Goal: Task Accomplishment & Management: Complete application form

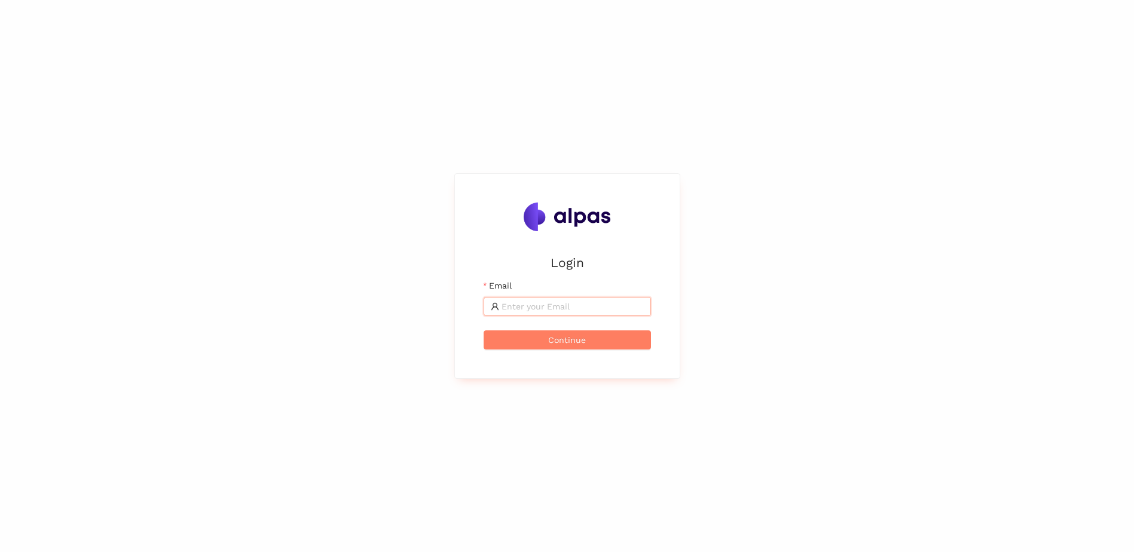
drag, startPoint x: 0, startPoint y: 0, endPoint x: 564, endPoint y: 307, distance: 642.0
click at [564, 305] on input "Email" at bounding box center [573, 306] width 142 height 13
type input "[DOMAIN_NAME][EMAIL_ADDRESS][DOMAIN_NAME]"
click at [540, 341] on button "Continue" at bounding box center [567, 340] width 167 height 19
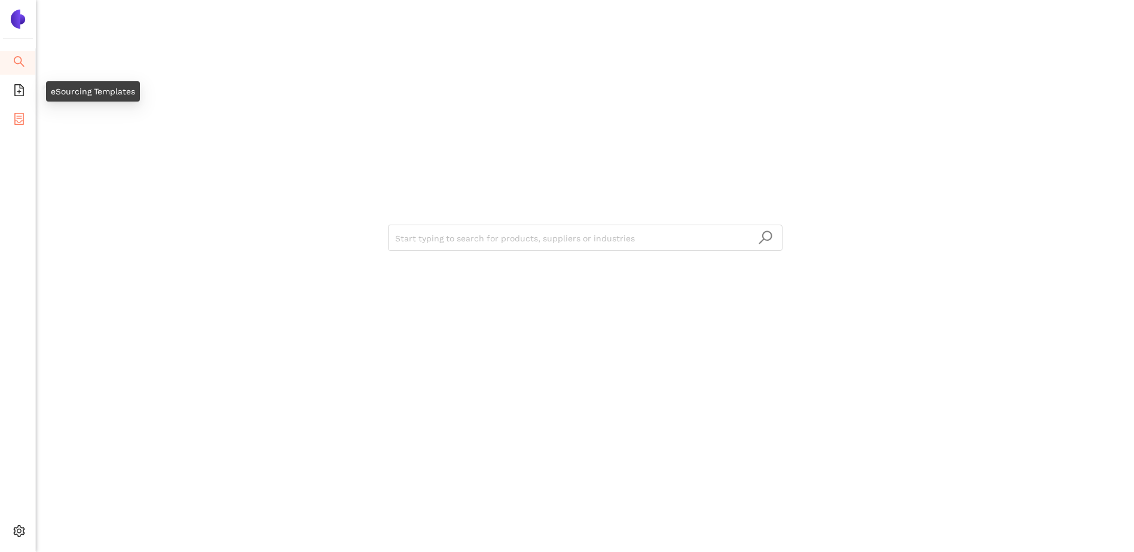
click at [8, 114] on li "eSourcing Projects" at bounding box center [17, 120] width 35 height 24
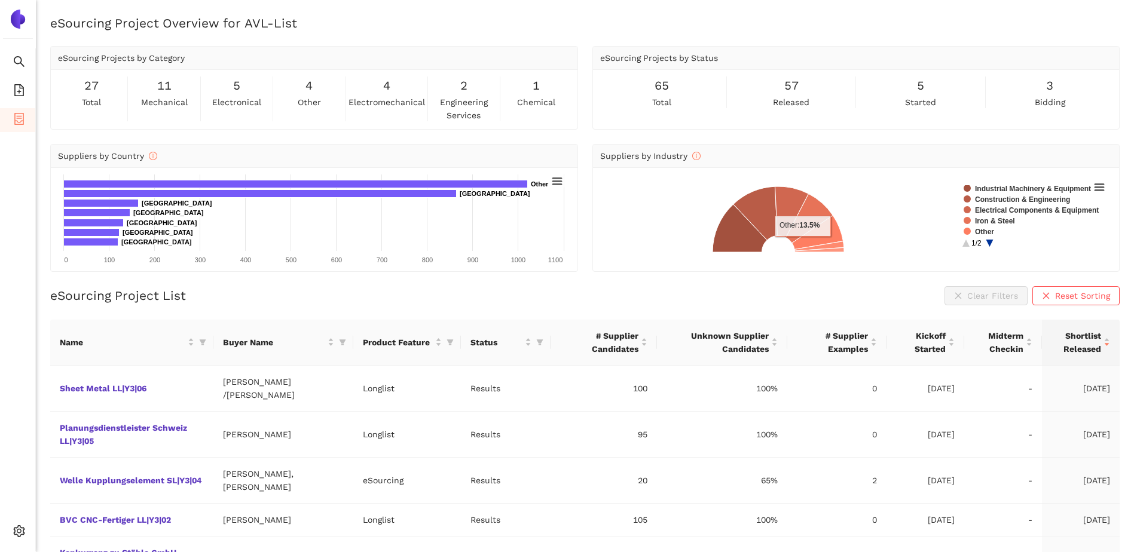
click at [452, 284] on div "eSourcing Project Overview for AVL-List eSourcing Projects by Category 27 total…" at bounding box center [585, 290] width 1098 height 552
click at [242, 301] on div "eSourcing Project List Clear Filters Reset Sorting" at bounding box center [584, 295] width 1069 height 19
click at [276, 297] on div "eSourcing Project List Clear Filters Reset Sorting" at bounding box center [584, 295] width 1069 height 19
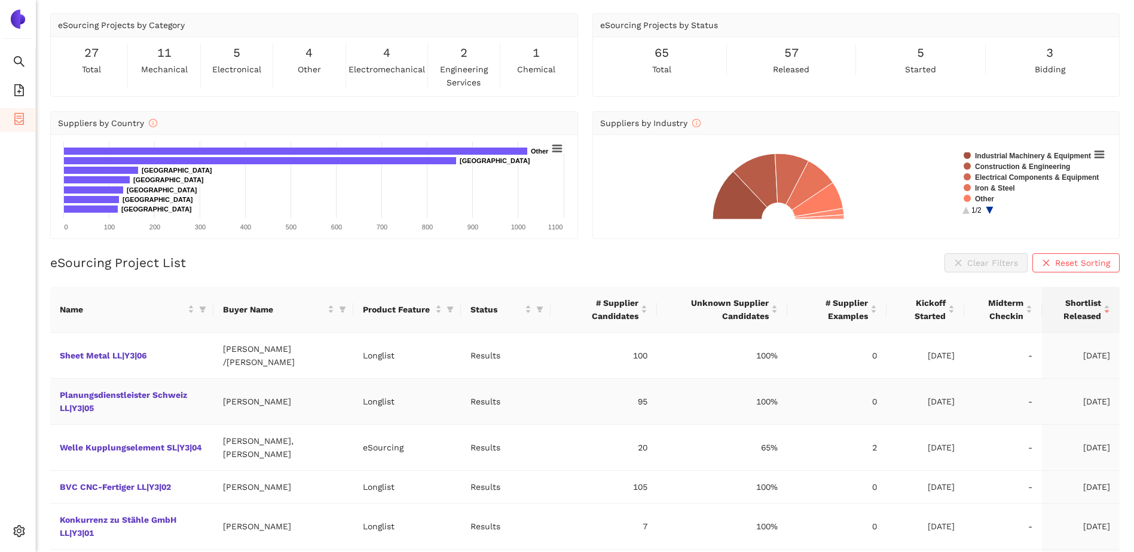
scroll to position [60, 0]
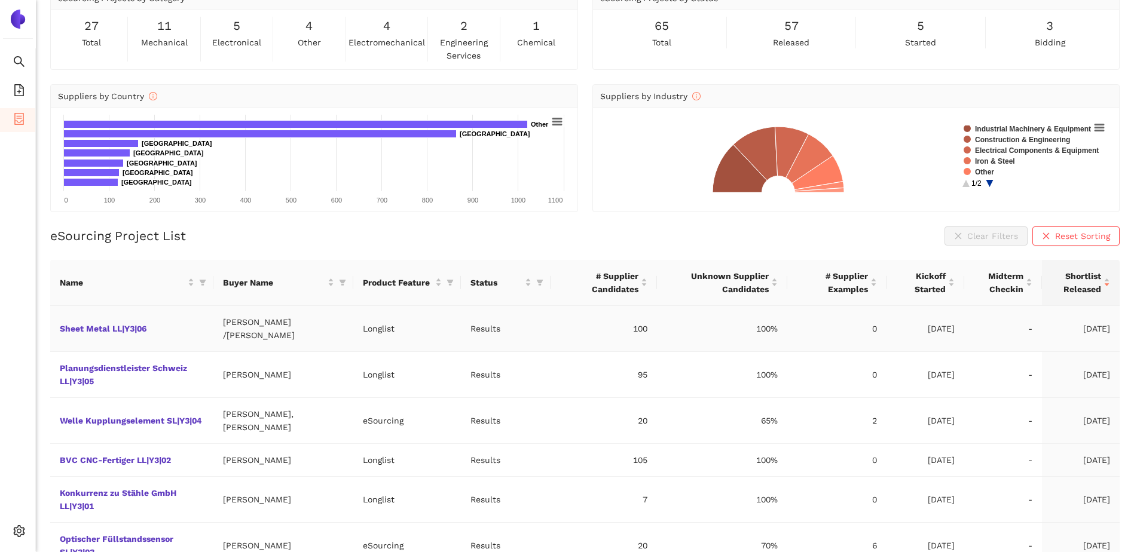
click at [127, 327] on td "Sheet Metal LL|Y3|06" at bounding box center [131, 329] width 163 height 46
click at [0, 0] on link "Sheet Metal LL|Y3|06" at bounding box center [0, 0] width 0 height 0
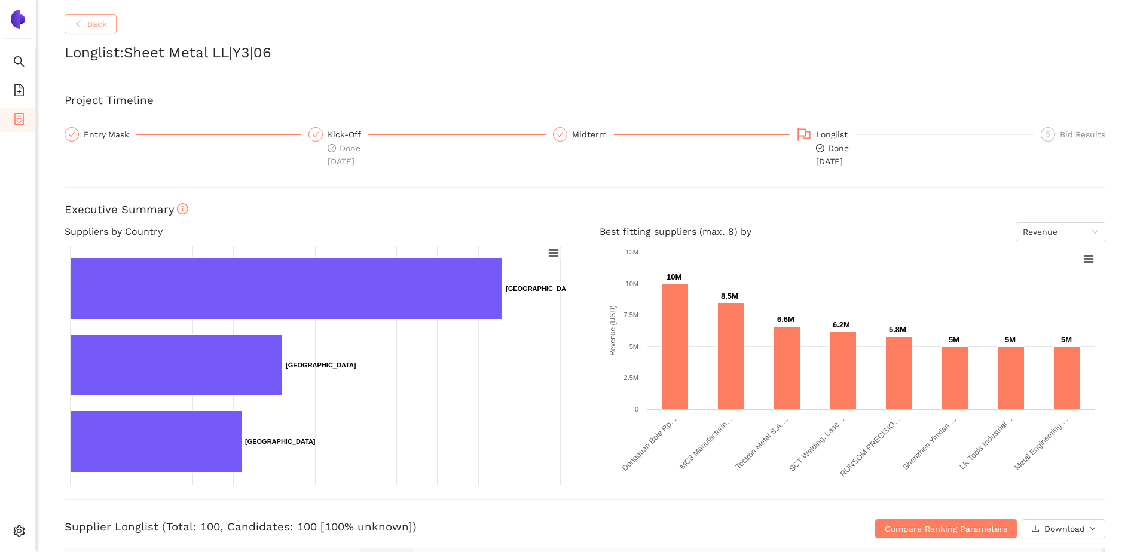
click at [101, 32] on button "Back" at bounding box center [91, 23] width 52 height 19
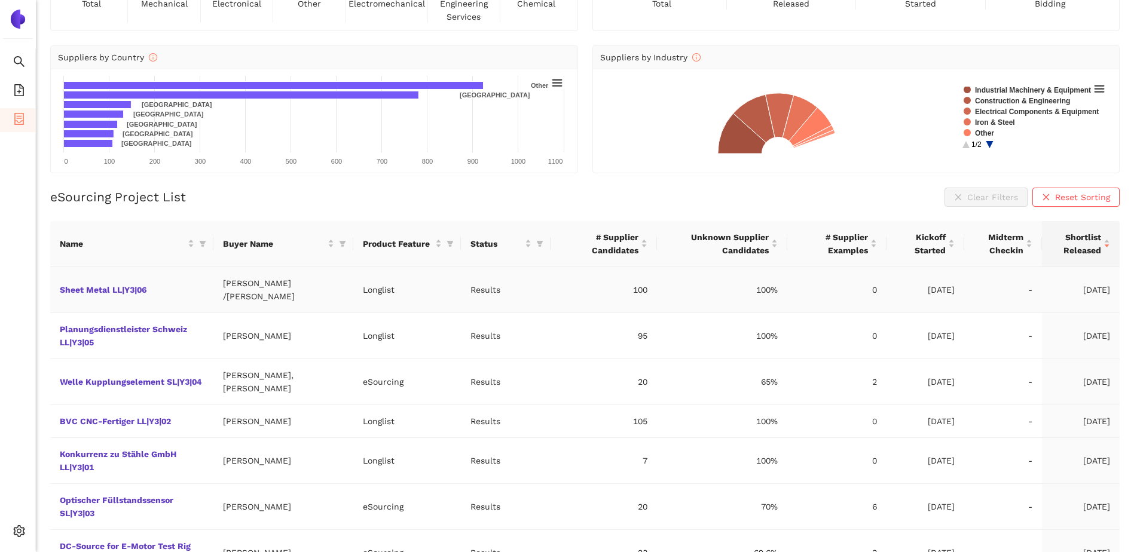
scroll to position [120, 0]
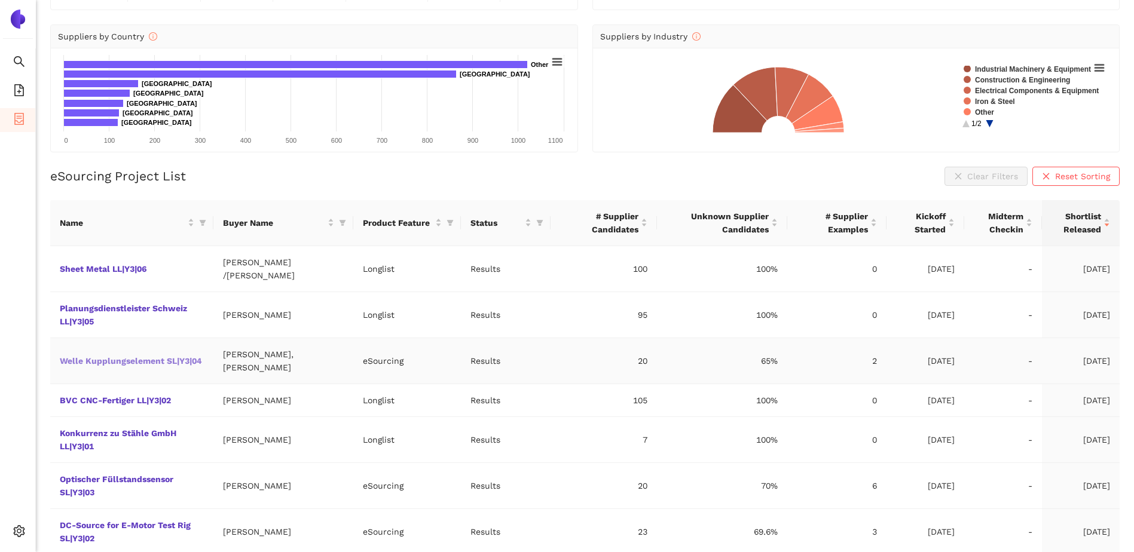
click at [0, 0] on link "Welle Kupplungselement SL|Y3|04" at bounding box center [0, 0] width 0 height 0
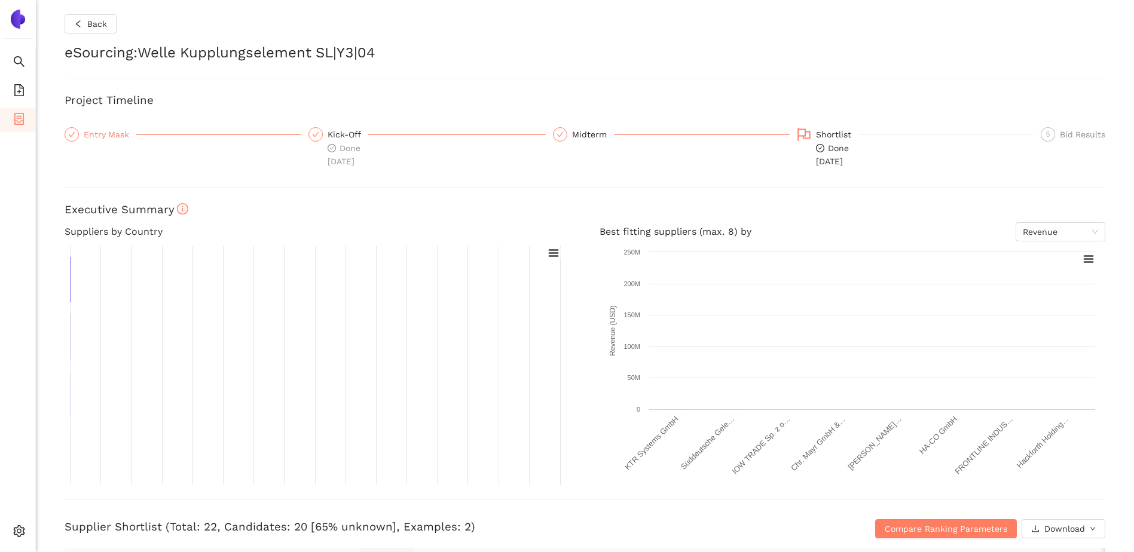
click at [103, 135] on div "Entry Mask" at bounding box center [110, 134] width 53 height 14
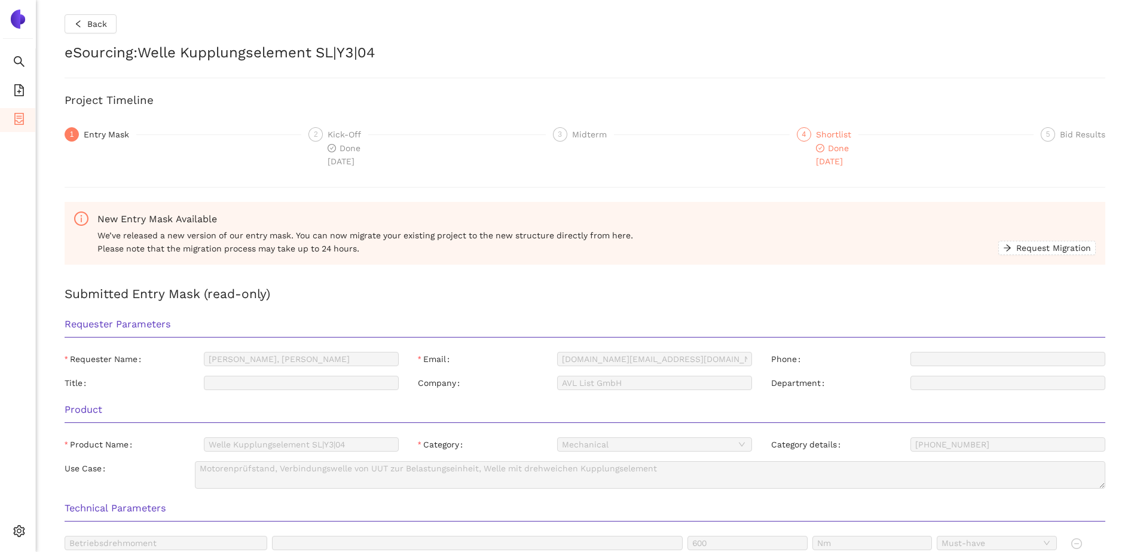
click at [797, 129] on div "4" at bounding box center [804, 134] width 14 height 14
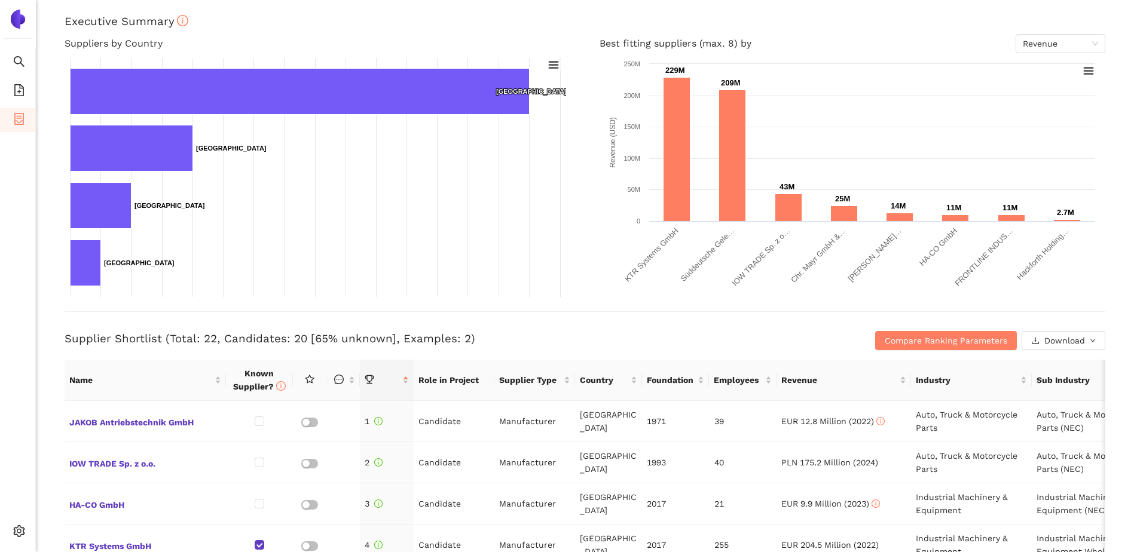
scroll to position [179, 0]
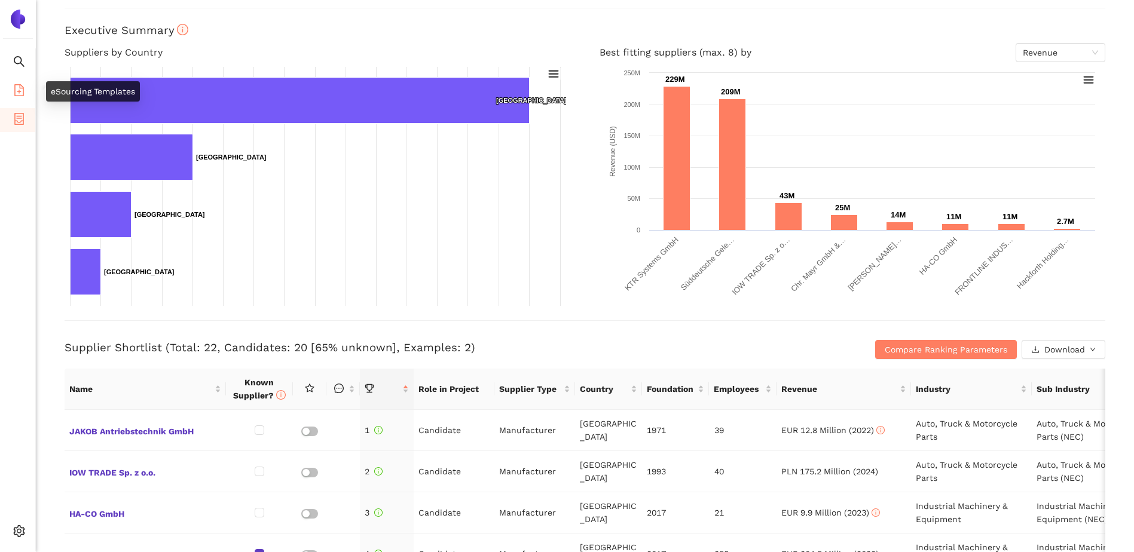
click at [23, 92] on icon "file-add" at bounding box center [19, 90] width 10 height 12
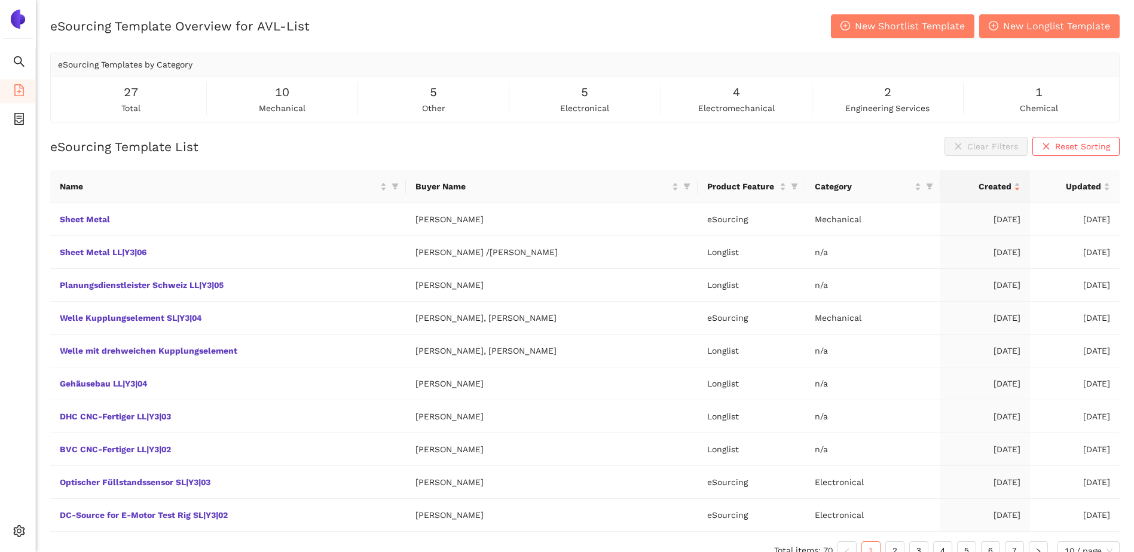
click at [243, 144] on div "eSourcing Template List Clear Filters Reset Sorting" at bounding box center [584, 146] width 1069 height 19
click at [1030, 29] on span "New Longlist Template" at bounding box center [1056, 26] width 107 height 15
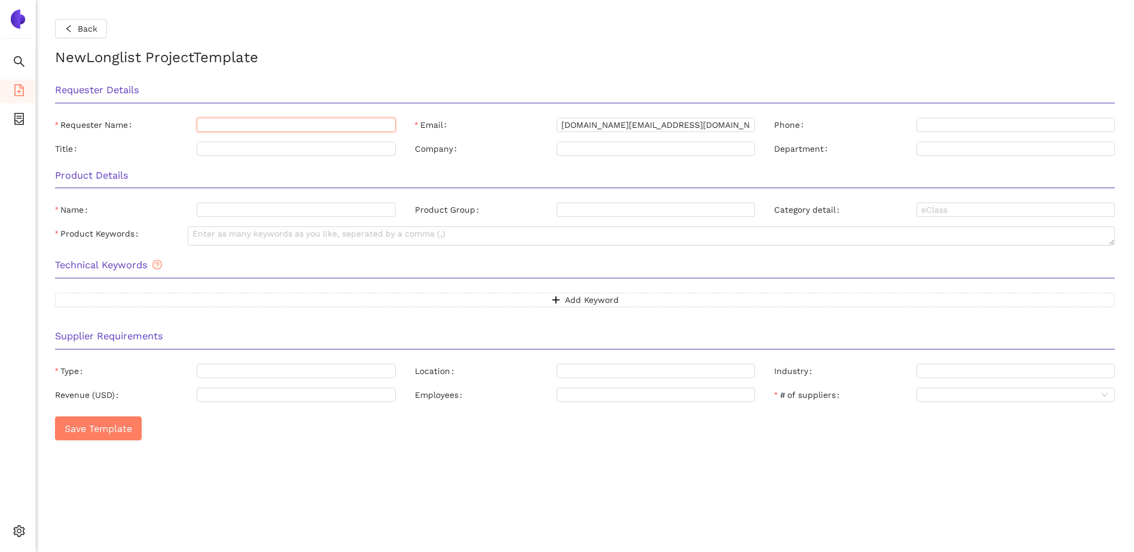
click at [291, 120] on input "Requester Name" at bounding box center [296, 125] width 198 height 14
click at [255, 121] on input "Requester Name" at bounding box center [296, 125] width 198 height 14
type input "[PERSON_NAME]"
click at [301, 148] on input "Title" at bounding box center [296, 149] width 198 height 14
click at [269, 207] on input "Name" at bounding box center [296, 210] width 198 height 14
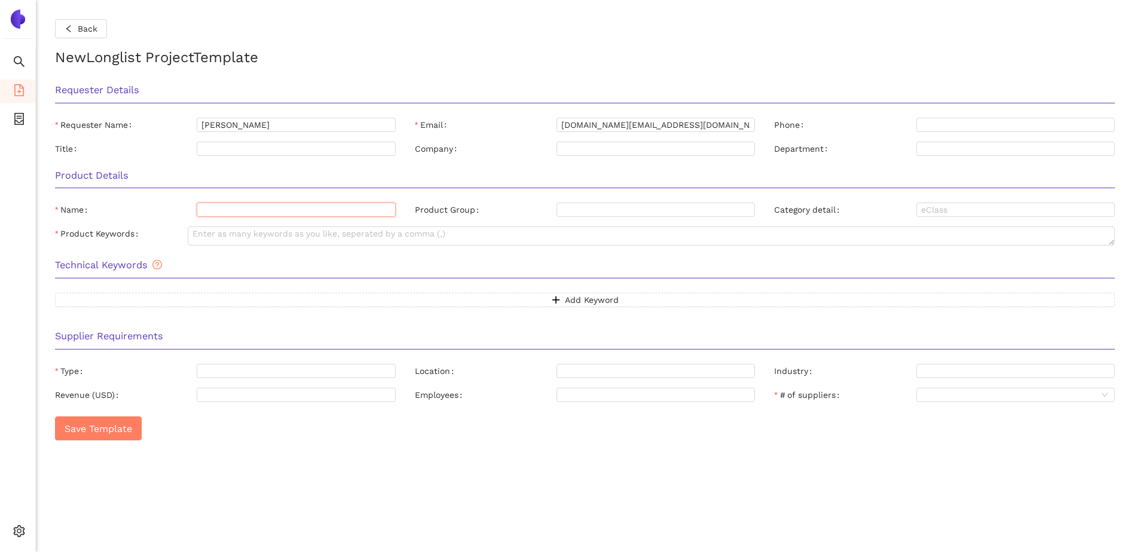
click at [296, 206] on input "Name" at bounding box center [296, 210] width 198 height 14
click at [274, 213] on input "Name" at bounding box center [296, 210] width 198 height 14
click at [272, 206] on input "Härteverfahren LL" at bounding box center [296, 210] width 198 height 14
drag, startPoint x: 266, startPoint y: 212, endPoint x: 291, endPoint y: 212, distance: 24.5
click at [291, 212] on input "Härteverfahren LL" at bounding box center [296, 210] width 198 height 14
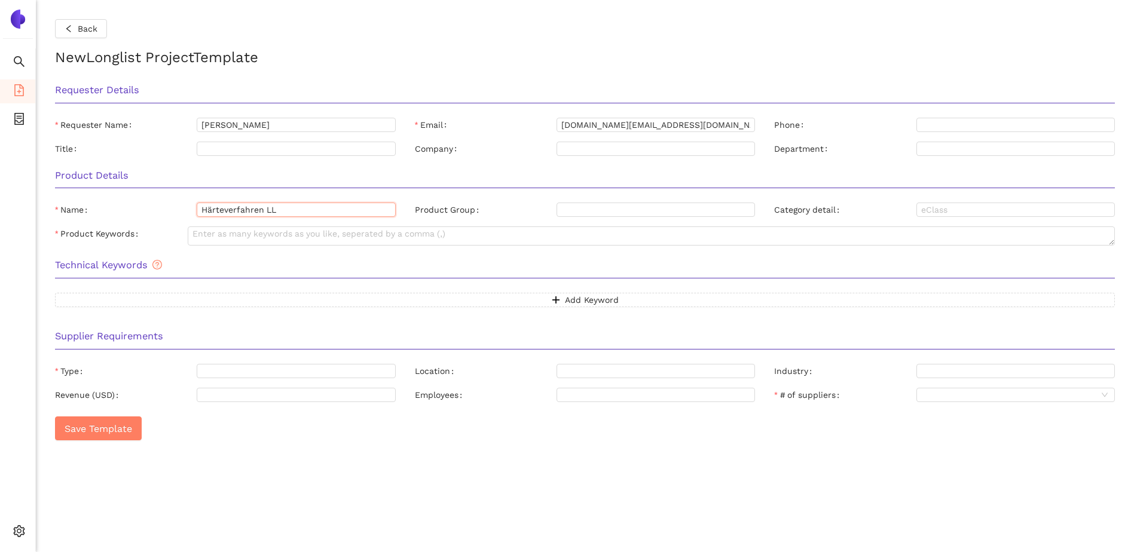
paste input "|Y3|06"
click at [571, 213] on div at bounding box center [650, 210] width 181 height 10
type input "Härteverfahren LL|Y3|07"
click at [631, 146] on input "Company" at bounding box center [656, 149] width 198 height 14
click at [501, 171] on h3 "Product Details" at bounding box center [585, 176] width 1060 height 16
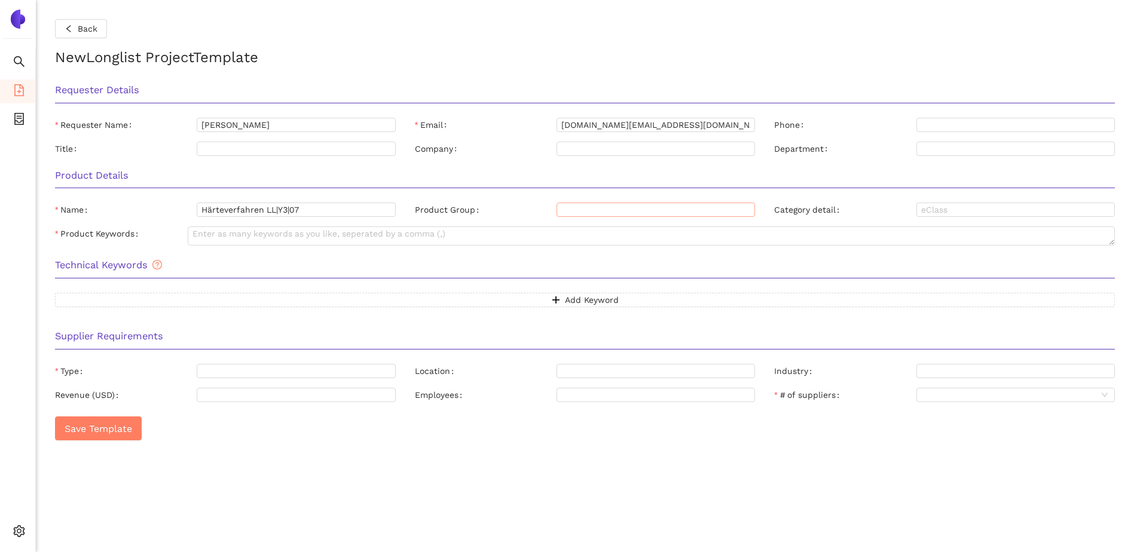
click at [584, 205] on div at bounding box center [650, 210] width 181 height 10
click at [595, 227] on div "Mechanical" at bounding box center [656, 231] width 184 height 13
click at [952, 197] on div "Product Details" at bounding box center [584, 180] width 1079 height 38
click at [953, 204] on input "Category detail" at bounding box center [1015, 210] width 198 height 14
click at [227, 241] on textarea "Product Keywords" at bounding box center [651, 236] width 927 height 19
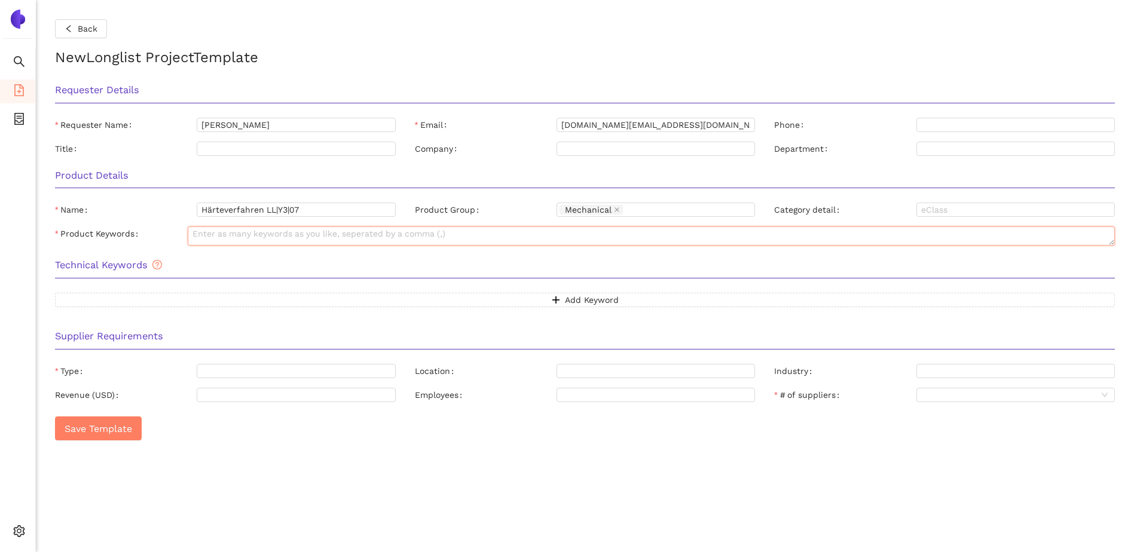
click at [238, 238] on textarea "Product Keywords" at bounding box center [651, 236] width 927 height 19
click at [640, 210] on div "Mechanical" at bounding box center [650, 210] width 181 height 12
click at [802, 220] on div "Category detail" at bounding box center [945, 212] width 360 height 19
click at [277, 237] on textarea "Product Keywords" at bounding box center [651, 236] width 927 height 19
click at [641, 209] on div "Mechanical" at bounding box center [650, 210] width 181 height 12
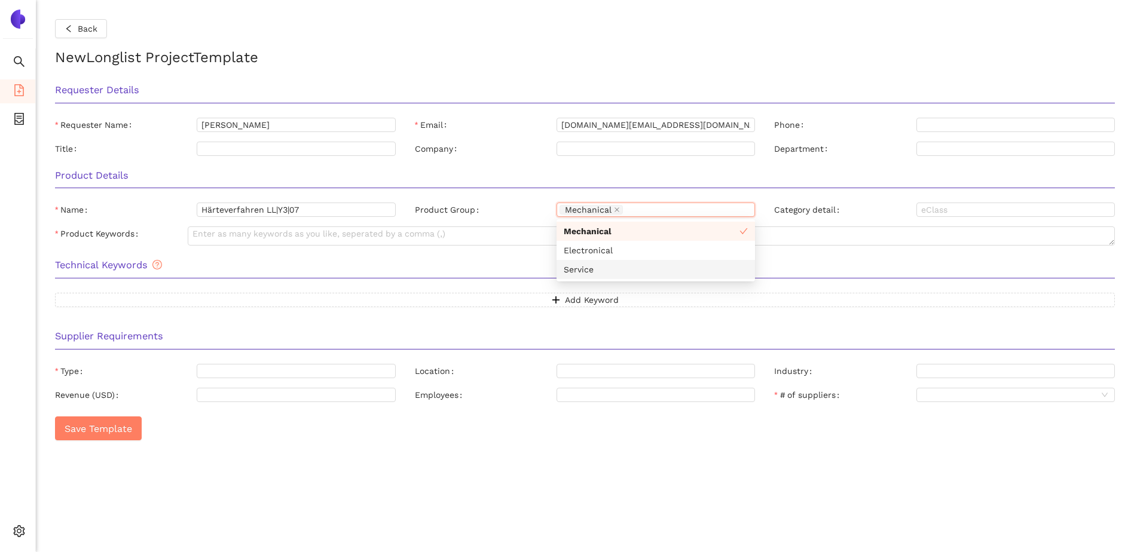
click at [597, 274] on div "Service" at bounding box center [656, 269] width 184 height 13
click at [458, 270] on h3 "Technical Keywords" at bounding box center [585, 266] width 1060 height 16
click at [388, 237] on textarea "Product Keywords" at bounding box center [651, 236] width 927 height 19
click at [272, 238] on textarea "Product Keywords" at bounding box center [651, 236] width 927 height 19
click at [236, 234] on textarea "Product Keywords" at bounding box center [651, 236] width 927 height 19
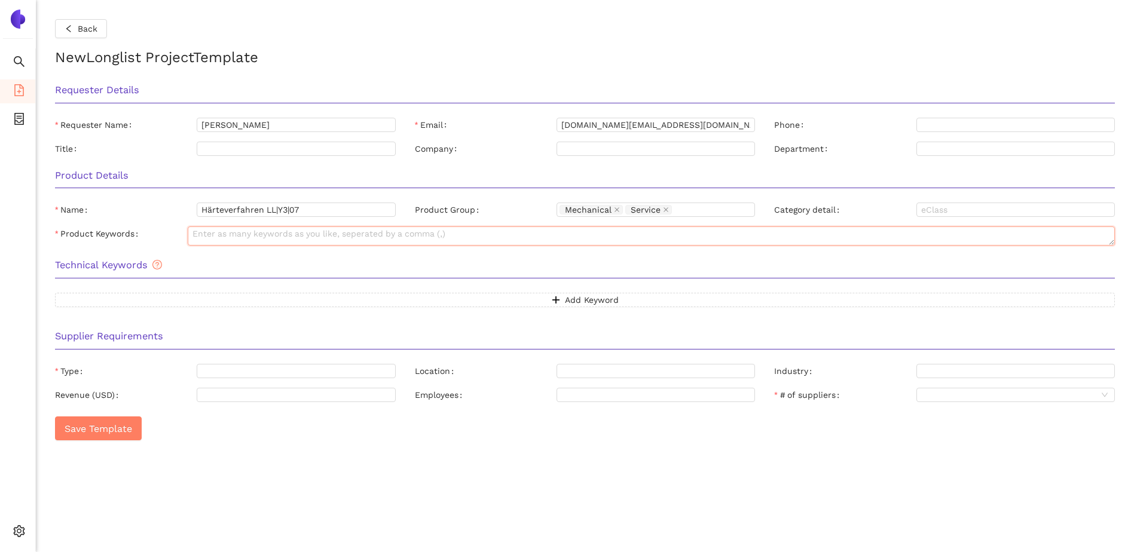
click at [212, 236] on textarea "Product Keywords" at bounding box center [651, 236] width 927 height 19
click at [494, 298] on button "Add Keyword" at bounding box center [585, 300] width 1060 height 14
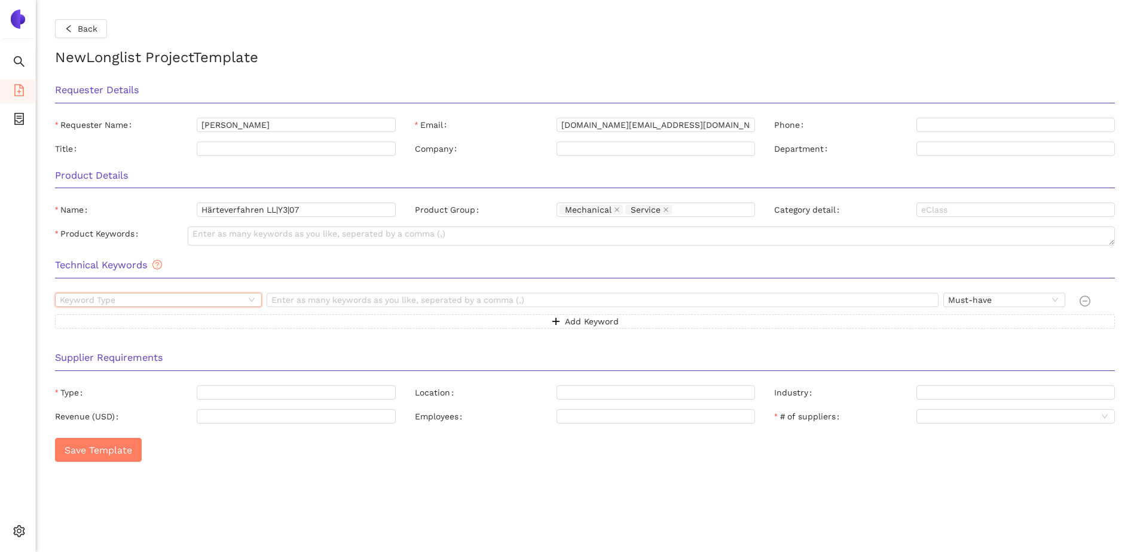
click at [191, 296] on input "search" at bounding box center [152, 300] width 185 height 13
click at [124, 340] on div "Material Keywords" at bounding box center [158, 340] width 192 height 13
click at [313, 302] on input "text" at bounding box center [603, 300] width 672 height 14
type input "Härteverfahren"
click at [152, 320] on button "Add Keyword" at bounding box center [585, 321] width 1060 height 14
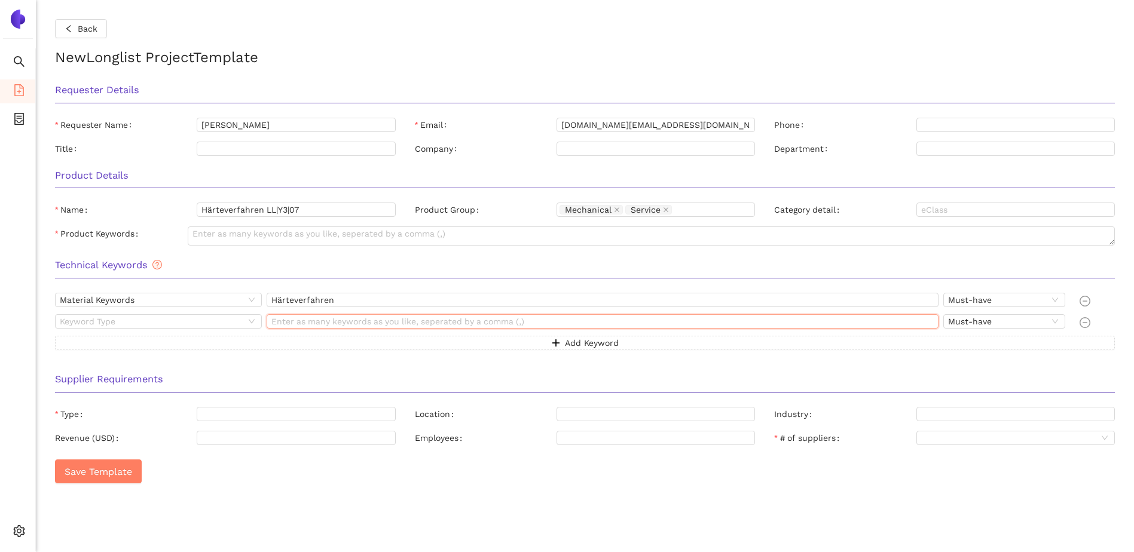
drag, startPoint x: 310, startPoint y: 322, endPoint x: 300, endPoint y: 324, distance: 9.7
click at [310, 322] on input "text" at bounding box center [603, 321] width 672 height 14
paste input "Aufkohlen"
type input "Aufkohlen"
click at [273, 337] on button "Add Keyword" at bounding box center [585, 343] width 1060 height 14
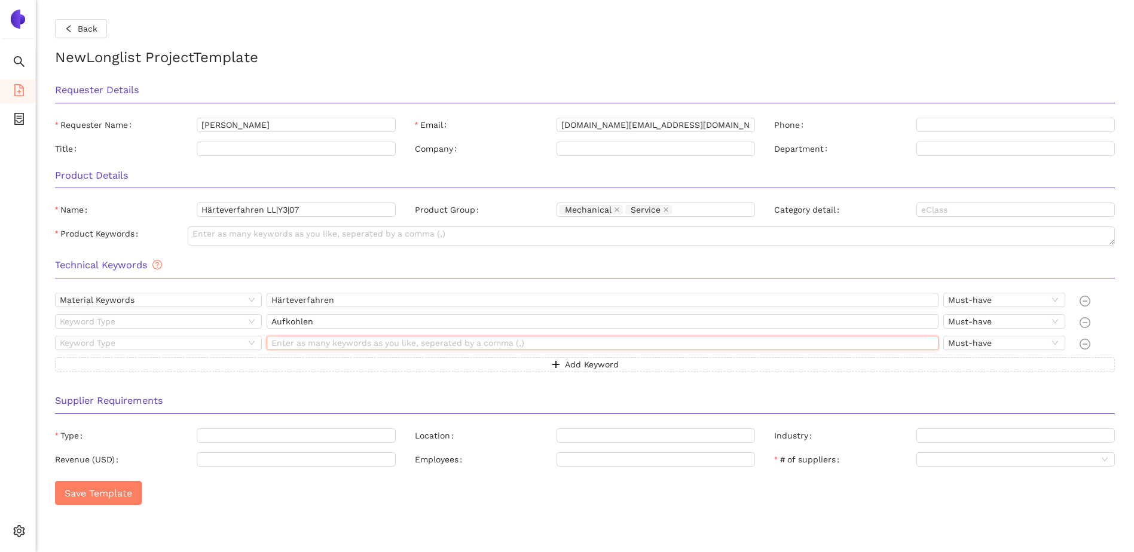
click at [295, 345] on input "text" at bounding box center [603, 343] width 672 height 14
paste input "Vorvergüten"
type input "Vorvergüten"
click at [195, 323] on input "search" at bounding box center [152, 321] width 185 height 13
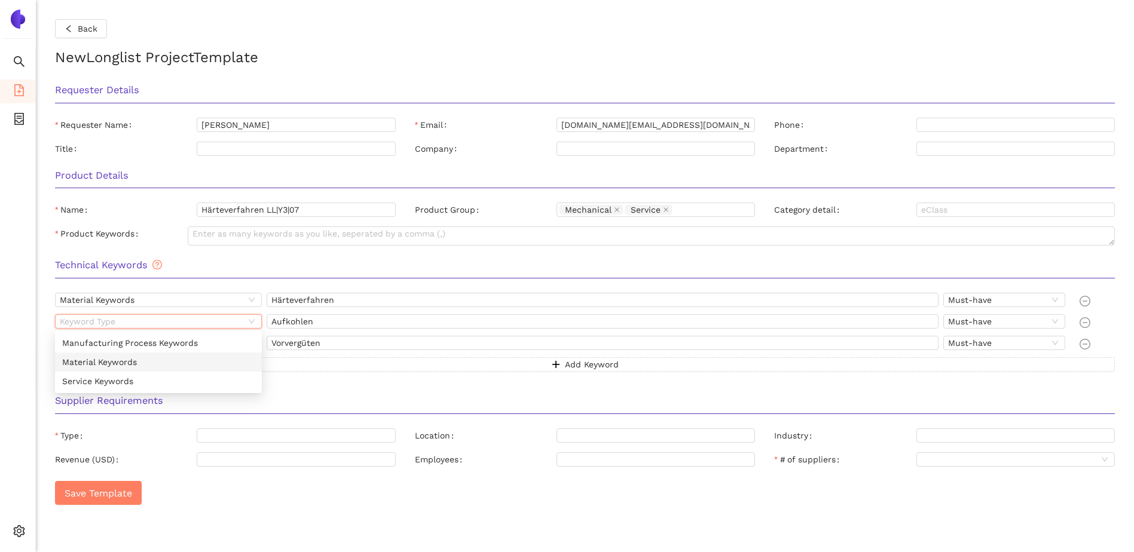
click at [119, 365] on div "Material Keywords" at bounding box center [158, 362] width 192 height 13
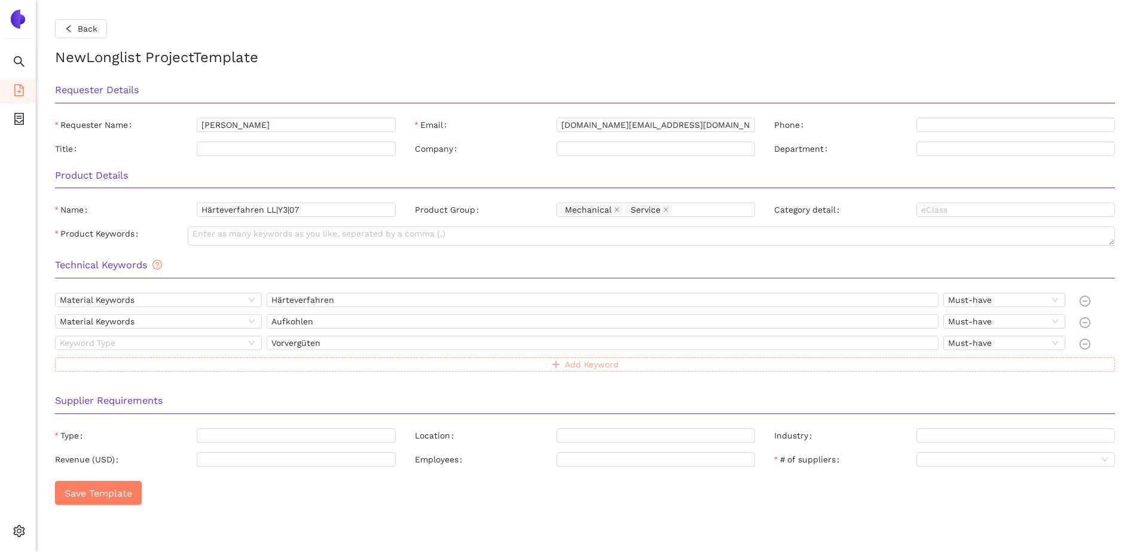
click at [310, 361] on button "Add Keyword" at bounding box center [585, 364] width 1060 height 14
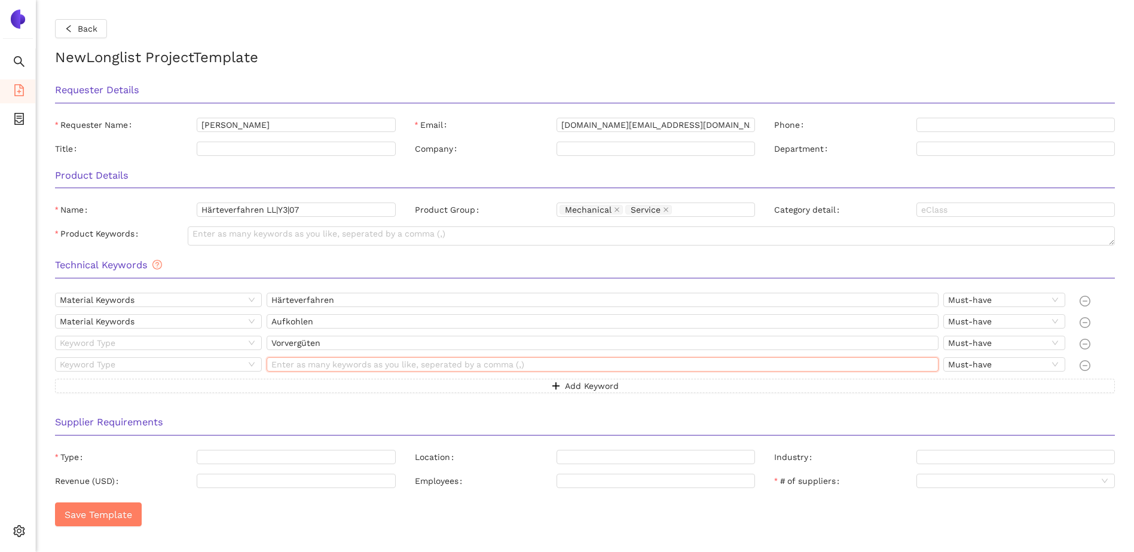
click at [307, 361] on input "text" at bounding box center [603, 364] width 672 height 14
paste input "Einsatzhärten"
click at [126, 300] on span "Material Keywords" at bounding box center [158, 300] width 197 height 13
type input "Einsatzhärten"
click at [301, 383] on button "Add Keyword" at bounding box center [585, 386] width 1060 height 14
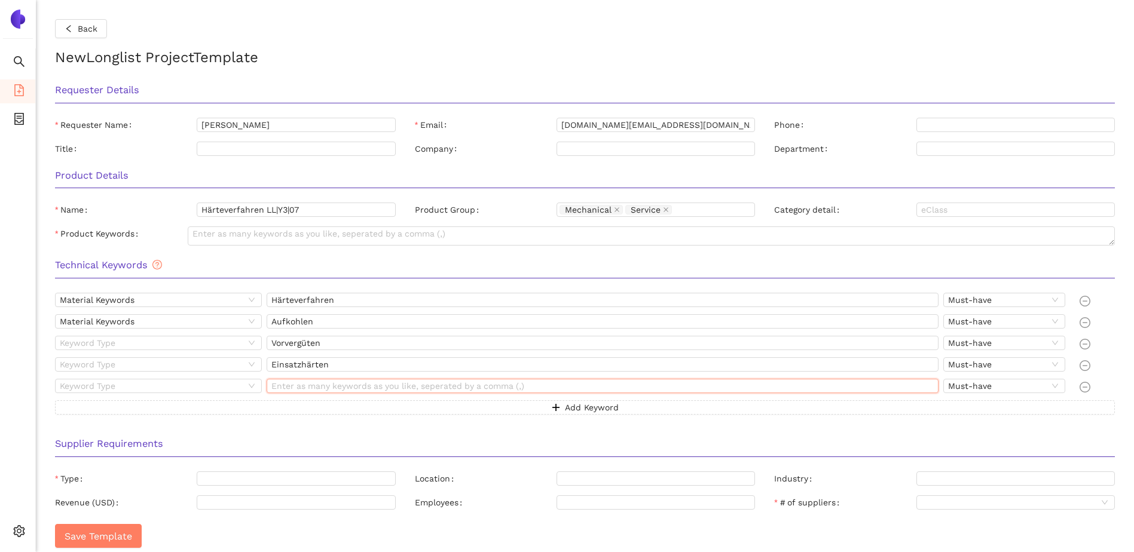
drag, startPoint x: 302, startPoint y: 388, endPoint x: 291, endPoint y: 381, distance: 13.4
click at [302, 388] on input "text" at bounding box center [603, 386] width 672 height 14
paste input "Schlusshärten"
click at [185, 304] on span "Material Keywords" at bounding box center [158, 300] width 197 height 13
type input "Schlusshärten"
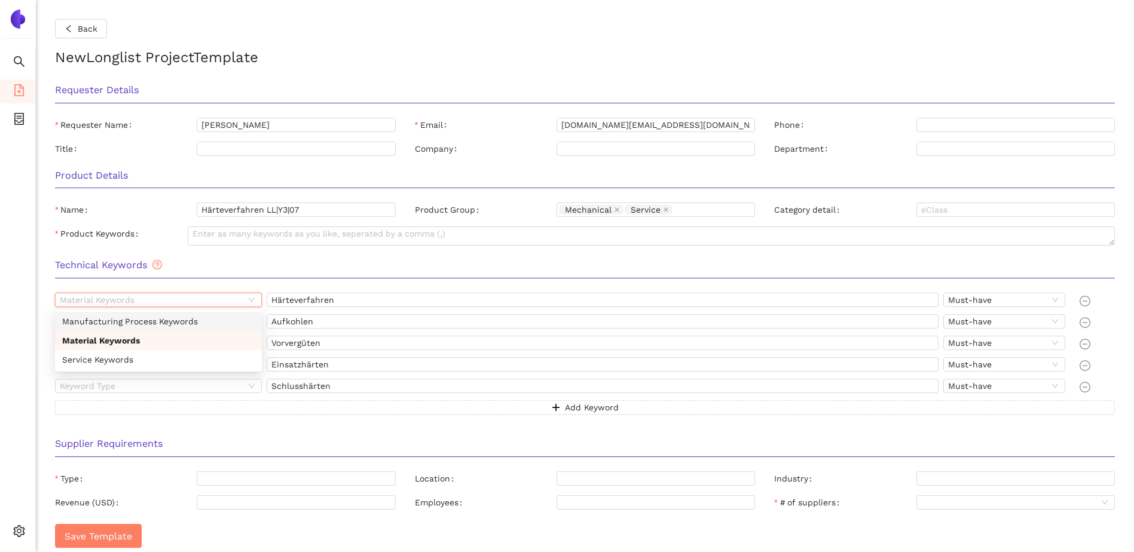
click at [173, 320] on div "Manufacturing Process Keywords" at bounding box center [158, 321] width 192 height 13
click at [173, 301] on span "Manufacturing Process Keywords" at bounding box center [158, 300] width 197 height 13
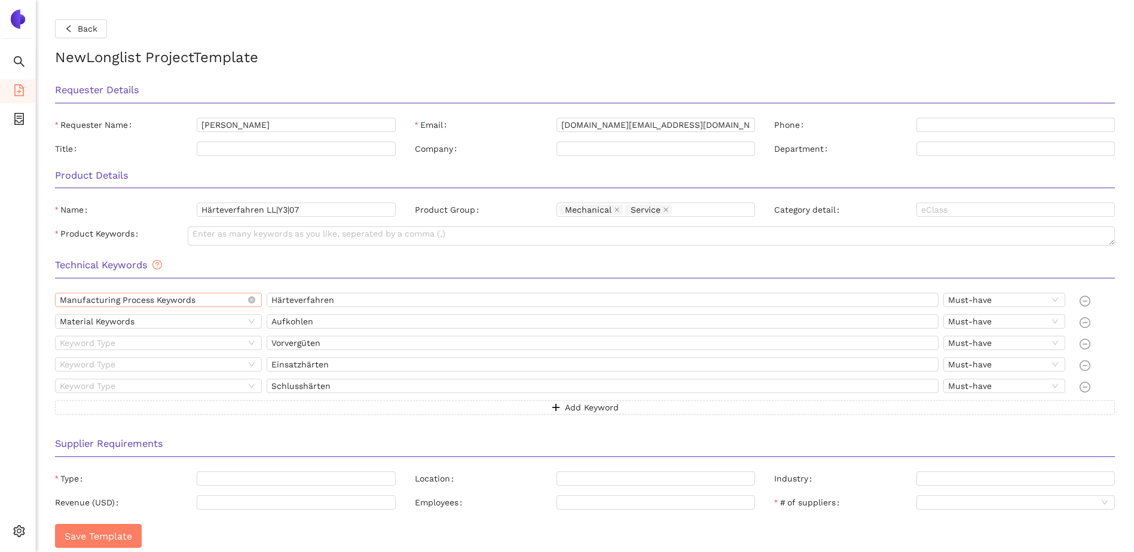
click at [133, 302] on span "Manufacturing Process Keywords" at bounding box center [158, 300] width 197 height 13
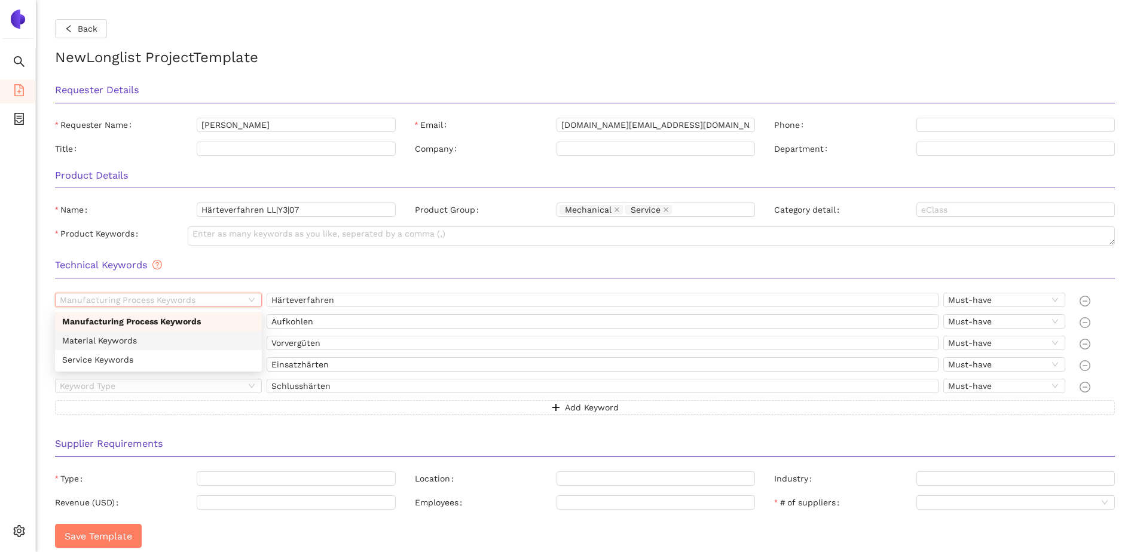
click at [109, 340] on div "Material Keywords" at bounding box center [158, 340] width 192 height 13
click at [93, 341] on input "search" at bounding box center [152, 343] width 185 height 13
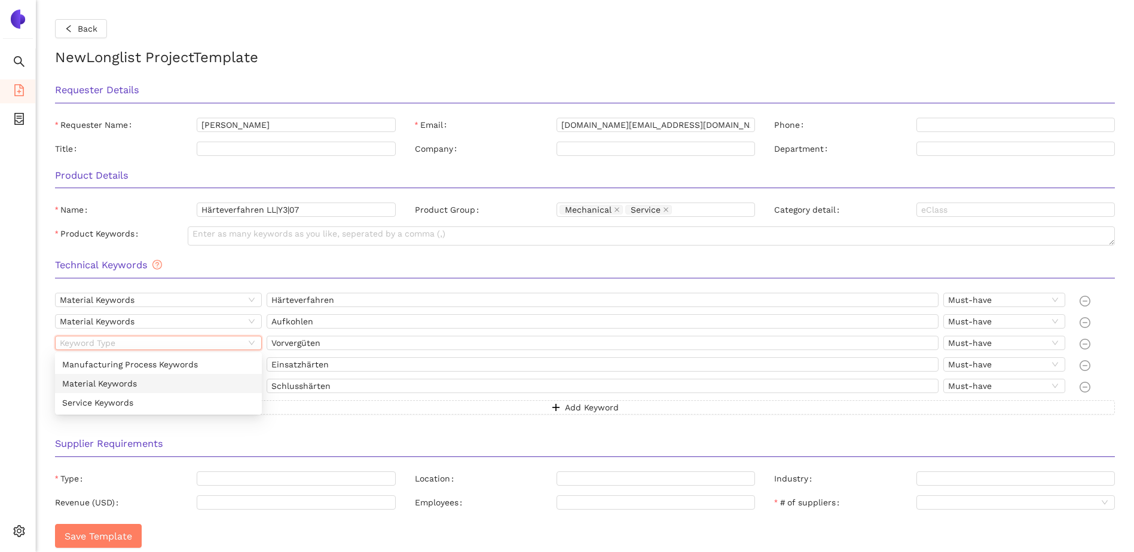
click at [93, 380] on div "Material Keywords" at bounding box center [158, 383] width 192 height 13
click at [92, 361] on input "search" at bounding box center [152, 364] width 185 height 13
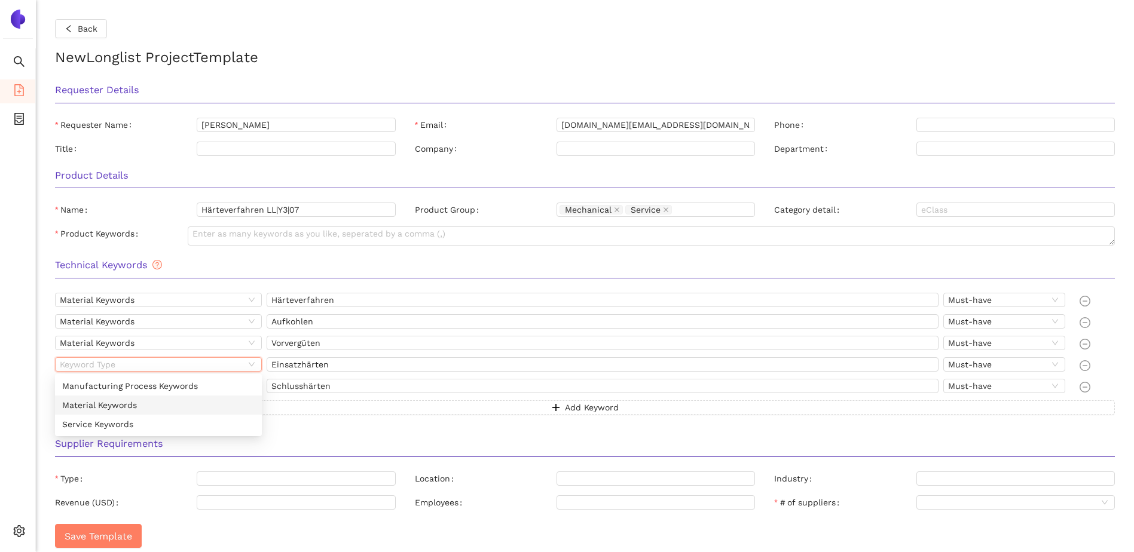
click at [107, 402] on div "Material Keywords" at bounding box center [158, 405] width 192 height 13
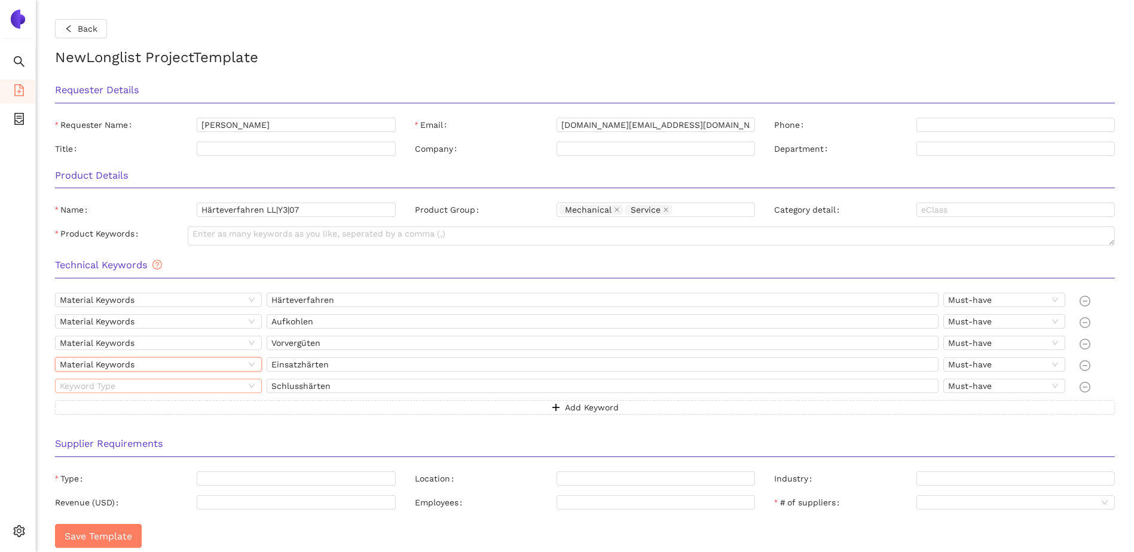
click at [103, 386] on input "search" at bounding box center [152, 386] width 185 height 13
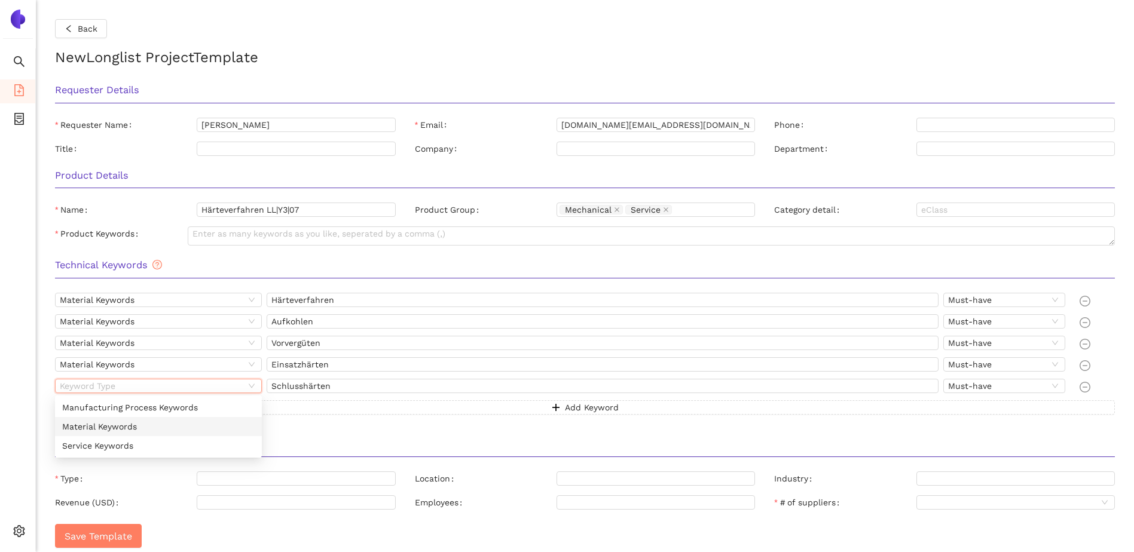
click at [118, 426] on div "Material Keywords" at bounding box center [158, 426] width 192 height 13
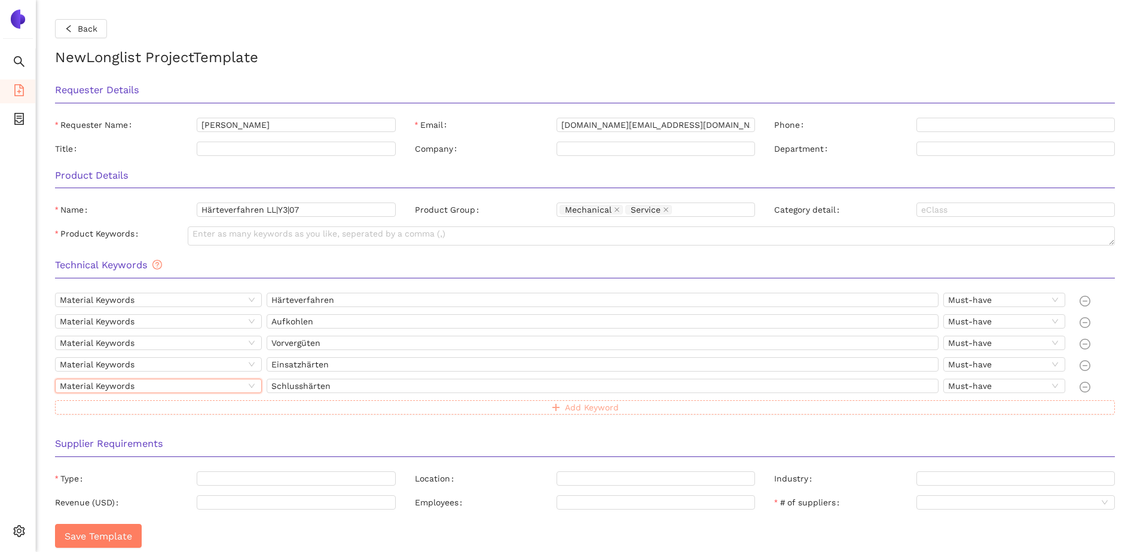
click at [346, 412] on button "Add Keyword" at bounding box center [585, 408] width 1060 height 14
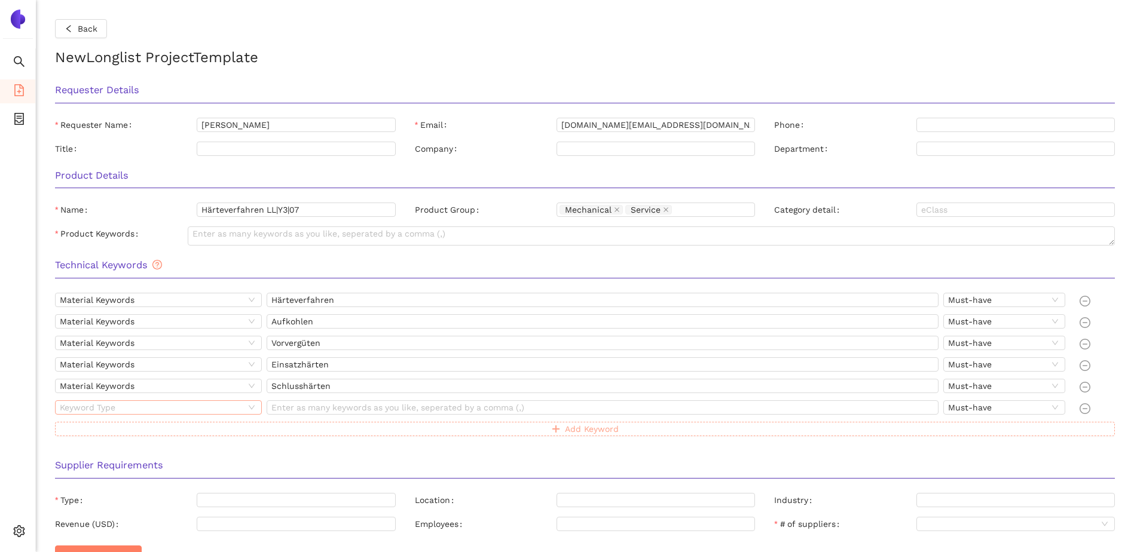
drag, startPoint x: 249, startPoint y: 409, endPoint x: 224, endPoint y: 413, distance: 24.8
click at [249, 409] on div "Keyword Type" at bounding box center [158, 408] width 207 height 14
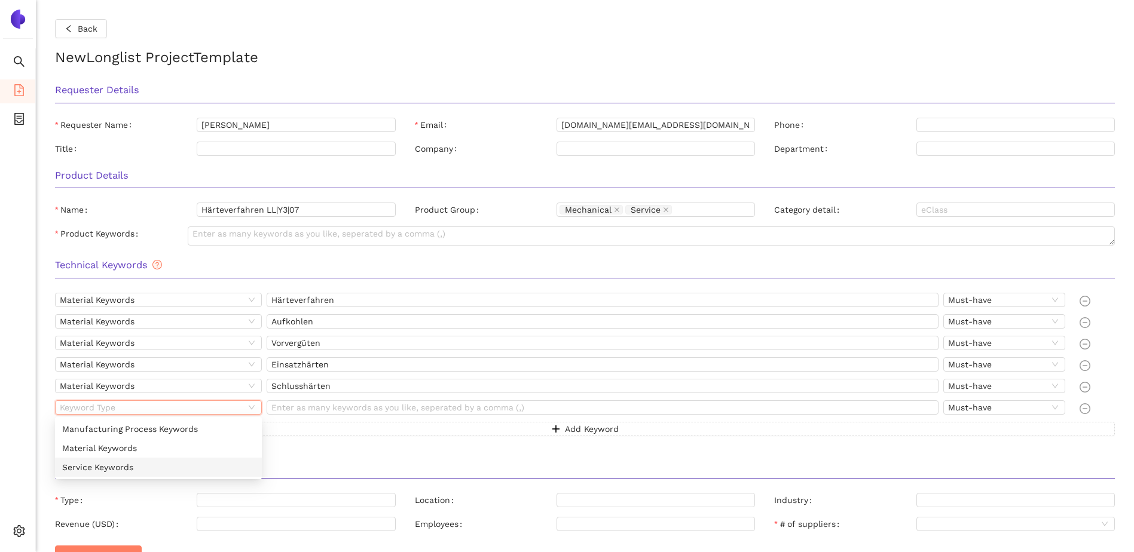
click at [126, 464] on div "Service Keywords" at bounding box center [158, 467] width 192 height 13
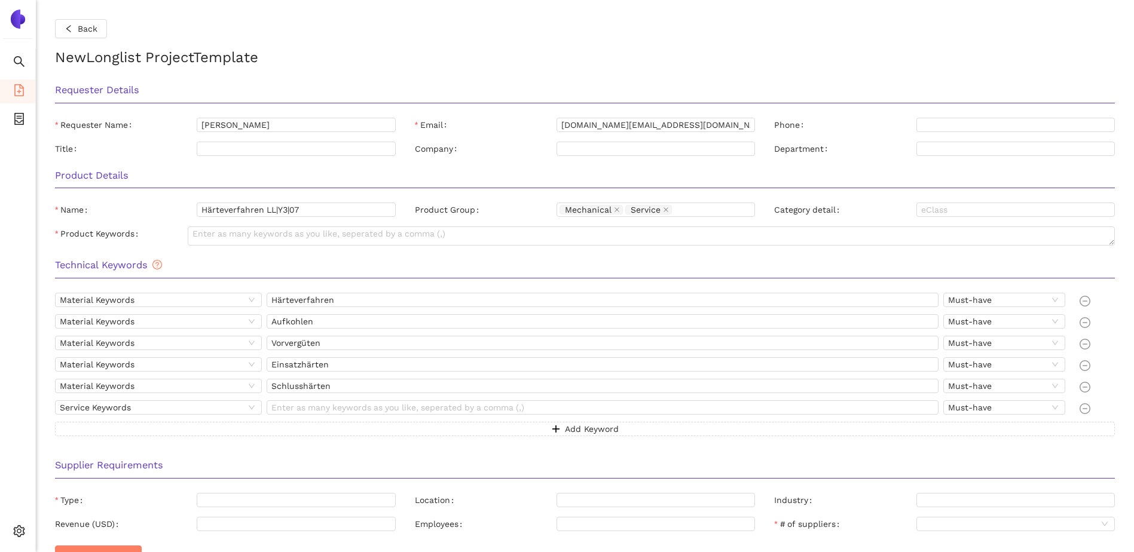
click at [334, 399] on div "Material Keywords Härteverfahren Must-have Material Keywords Aufkohlen Must-hav…" at bounding box center [585, 364] width 1060 height 143
click at [332, 408] on input "text" at bounding box center [603, 408] width 672 height 14
paste input "Richten"
type input "Richten"
click at [271, 426] on button "Add Keyword" at bounding box center [585, 429] width 1060 height 14
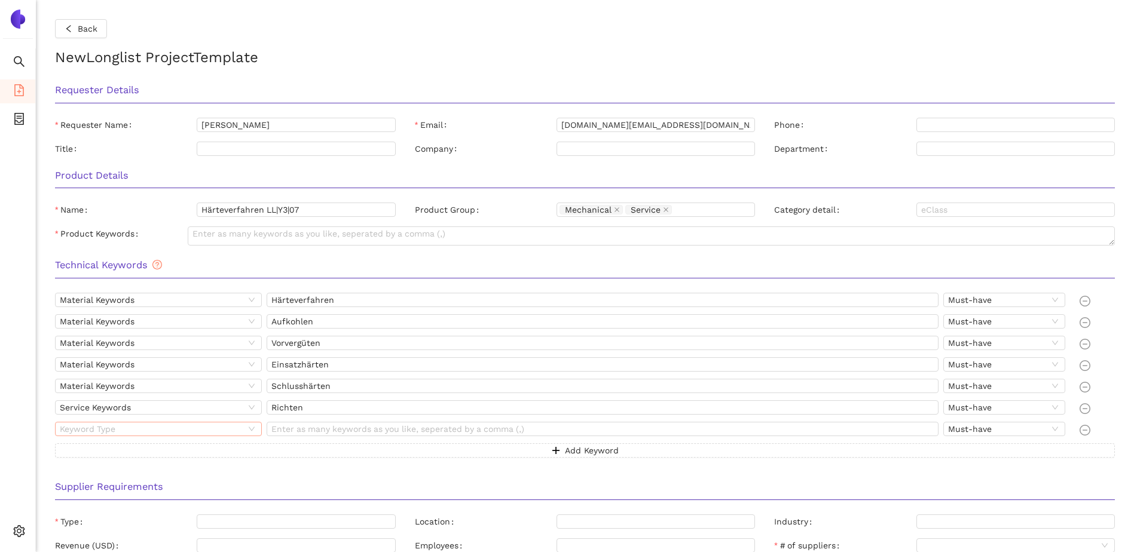
click at [149, 429] on input "search" at bounding box center [152, 429] width 185 height 13
click at [101, 490] on div "Service Keywords" at bounding box center [158, 488] width 192 height 13
click at [305, 431] on input "text" at bounding box center [603, 429] width 672 height 14
paste input "Isolieren/Abdecken"
type input "Isolieren/Abdecken"
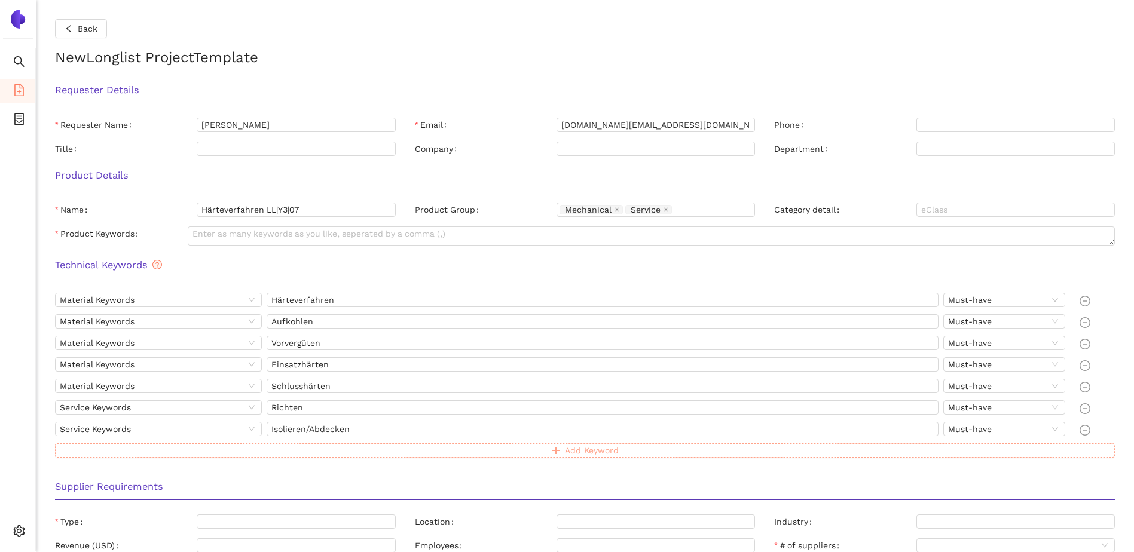
click at [280, 454] on button "Add Keyword" at bounding box center [585, 451] width 1060 height 14
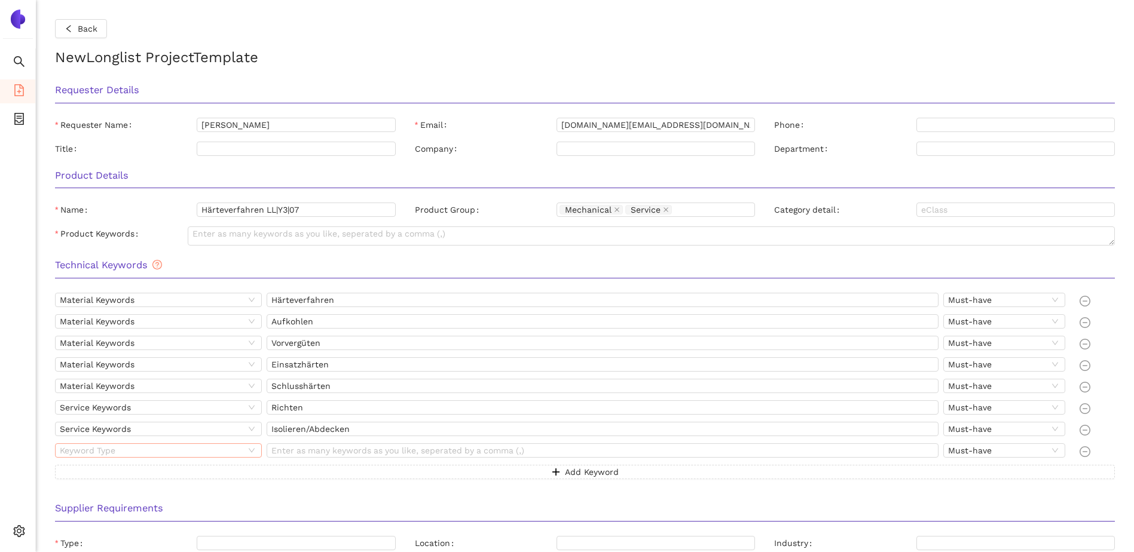
click at [227, 450] on input "search" at bounding box center [152, 450] width 185 height 13
click at [103, 509] on div "Service Keywords" at bounding box center [158, 510] width 192 height 13
click at [314, 449] on input "text" at bounding box center [603, 451] width 672 height 14
paste input "Messprotokolle/Zeugnisse erstellen"
type input "Messprotokolle/Zeugnisse erstellen"
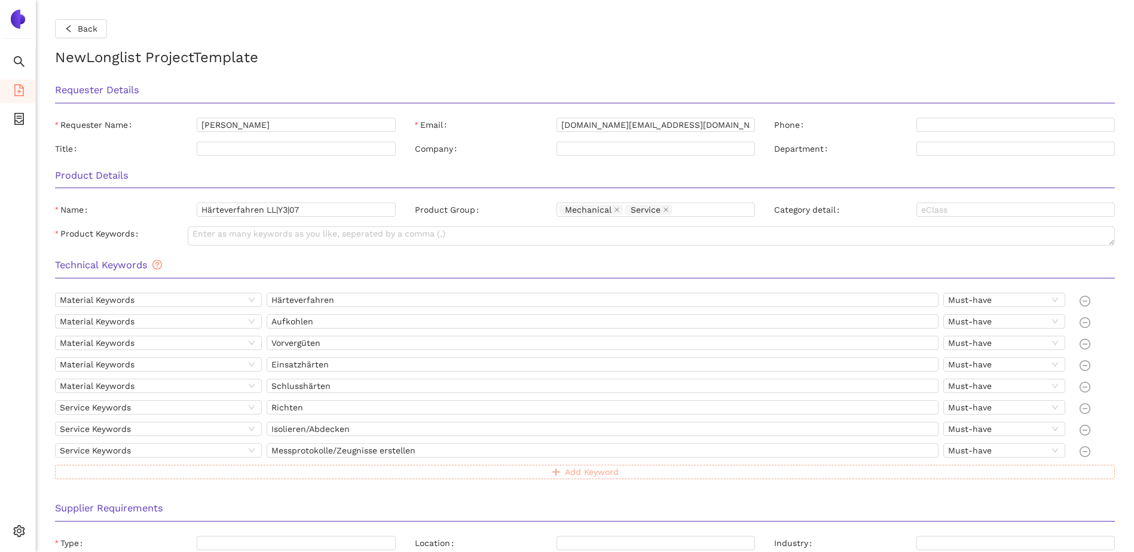
click at [305, 473] on button "Add Keyword" at bounding box center [585, 472] width 1060 height 14
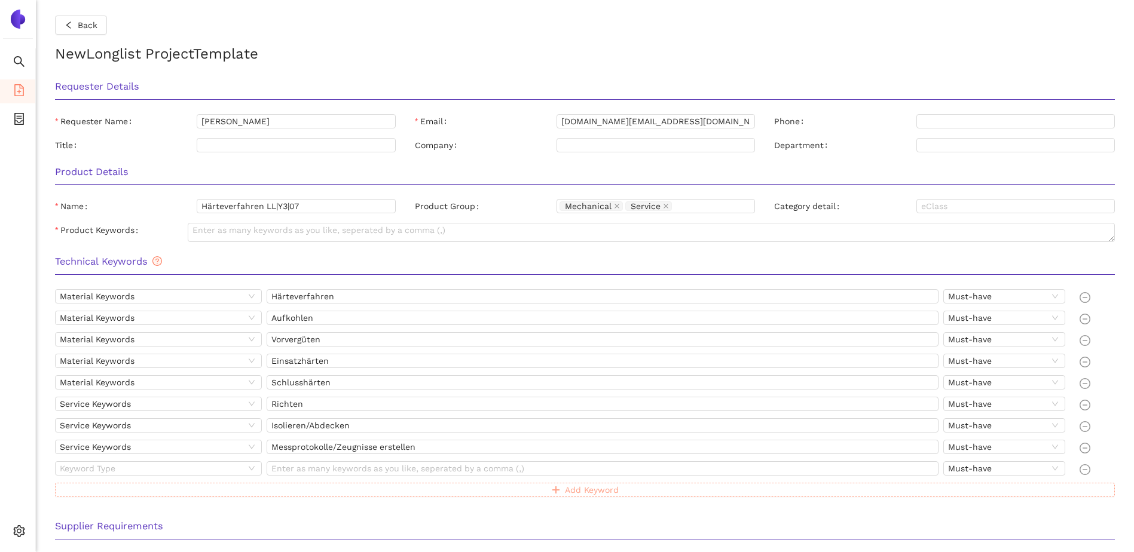
scroll to position [60, 0]
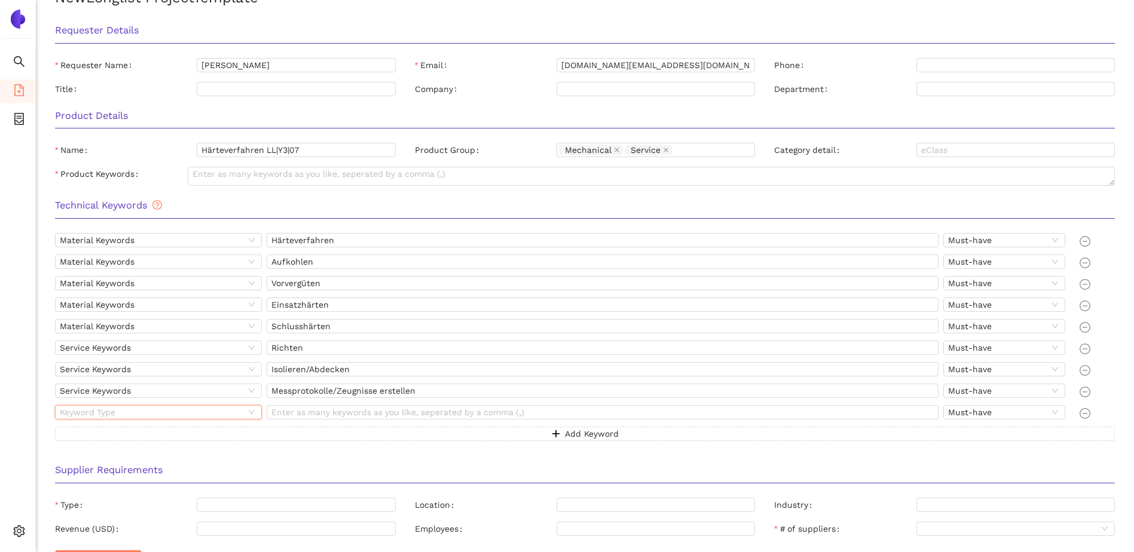
click at [205, 412] on input "search" at bounding box center [152, 412] width 185 height 13
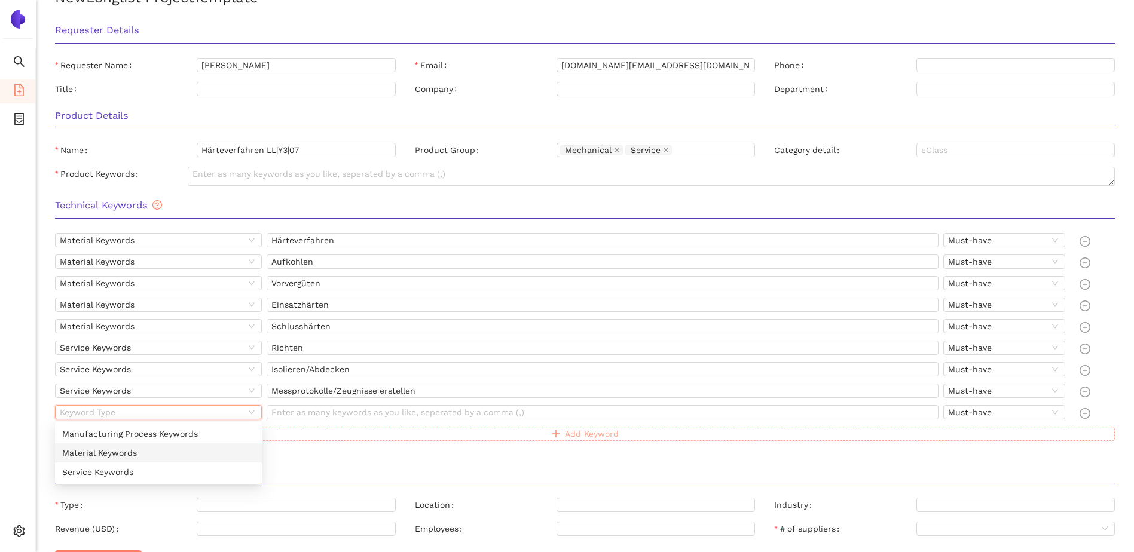
drag, startPoint x: 115, startPoint y: 453, endPoint x: 225, endPoint y: 430, distance: 112.4
click at [115, 453] on div "Material Keywords" at bounding box center [158, 453] width 192 height 13
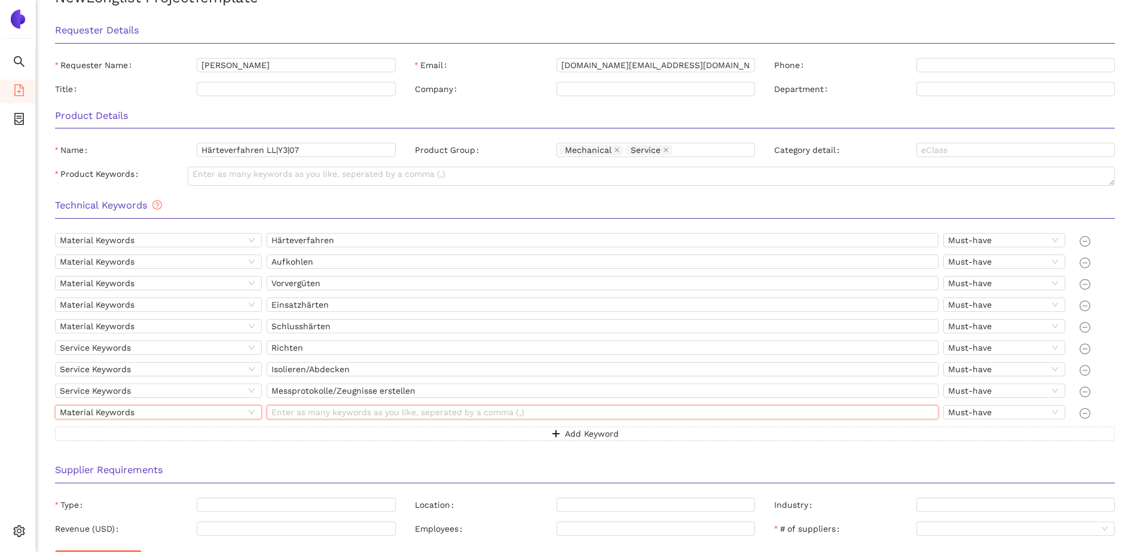
click at [319, 408] on input "text" at bounding box center [603, 412] width 672 height 14
paste input "-bis max. 2000mm"
drag, startPoint x: 276, startPoint y: 417, endPoint x: 253, endPoint y: 417, distance: 22.7
click at [254, 417] on div "Material Keywords -bis max. 2000mm Must-have" at bounding box center [562, 414] width 1015 height 19
type input "bis max. 2000mm"
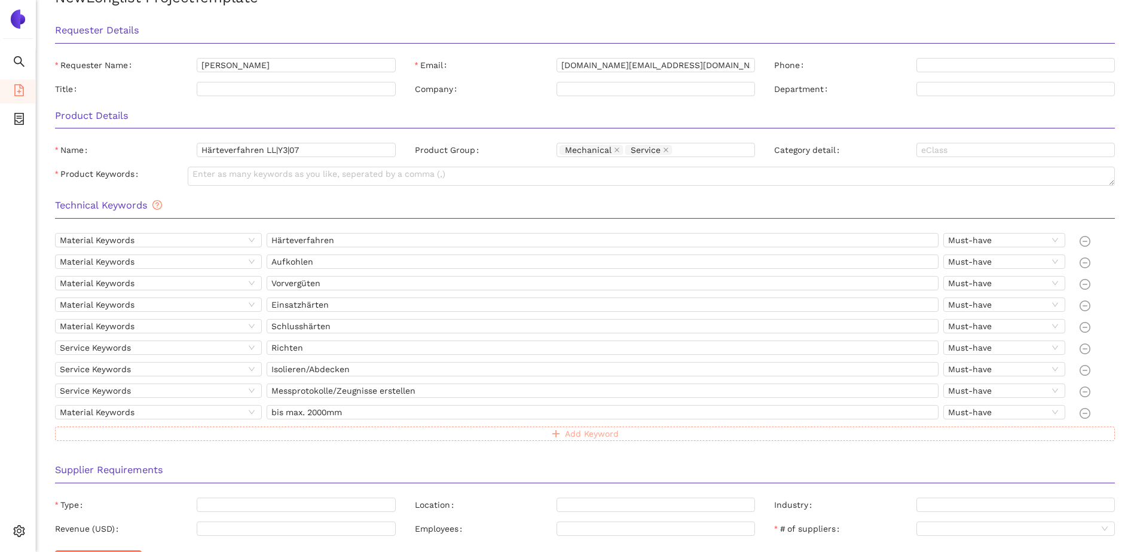
click at [308, 428] on button "Add Keyword" at bounding box center [585, 434] width 1060 height 14
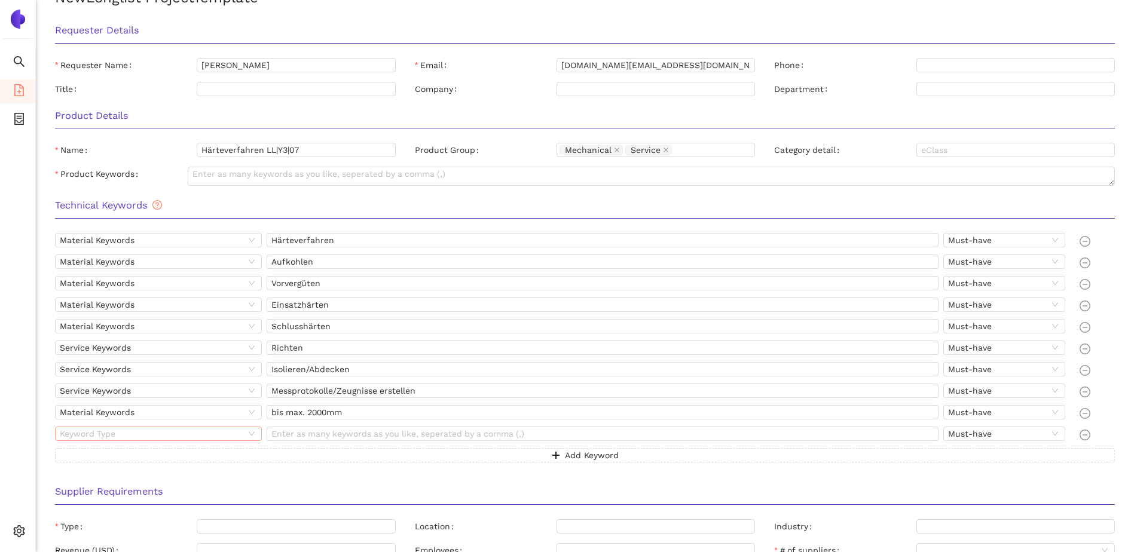
click at [218, 429] on input "search" at bounding box center [152, 433] width 185 height 13
click at [133, 456] on div "Manufacturing Process Keywords" at bounding box center [158, 455] width 192 height 13
drag, startPoint x: 313, startPoint y: 433, endPoint x: 307, endPoint y: 442, distance: 10.8
click at [313, 433] on input "text" at bounding box center [603, 434] width 672 height 14
paste input "ISO9001"
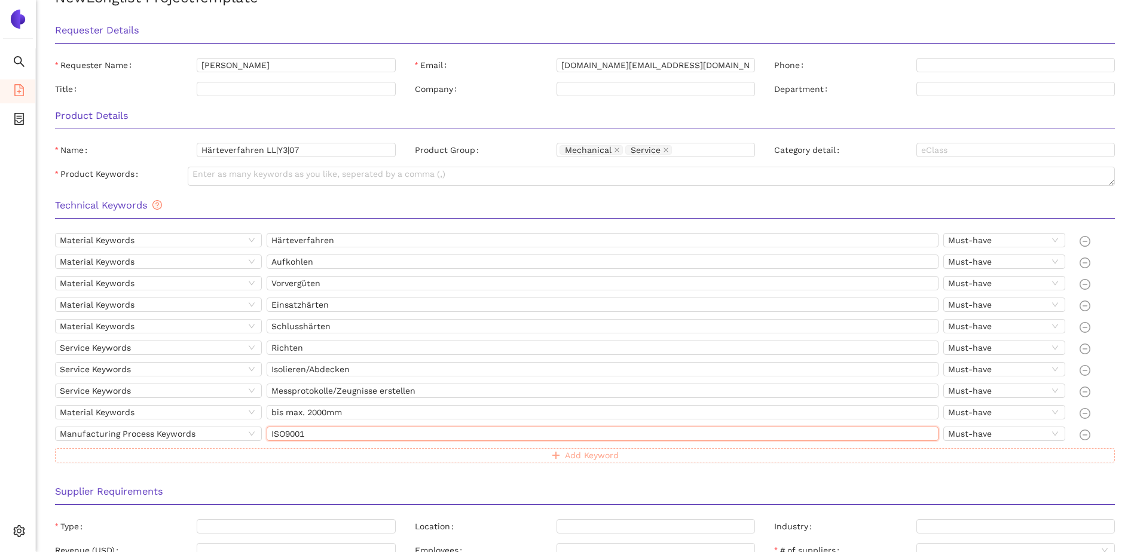
type input "ISO9001"
click at [224, 457] on button "Add Keyword" at bounding box center [585, 455] width 1060 height 14
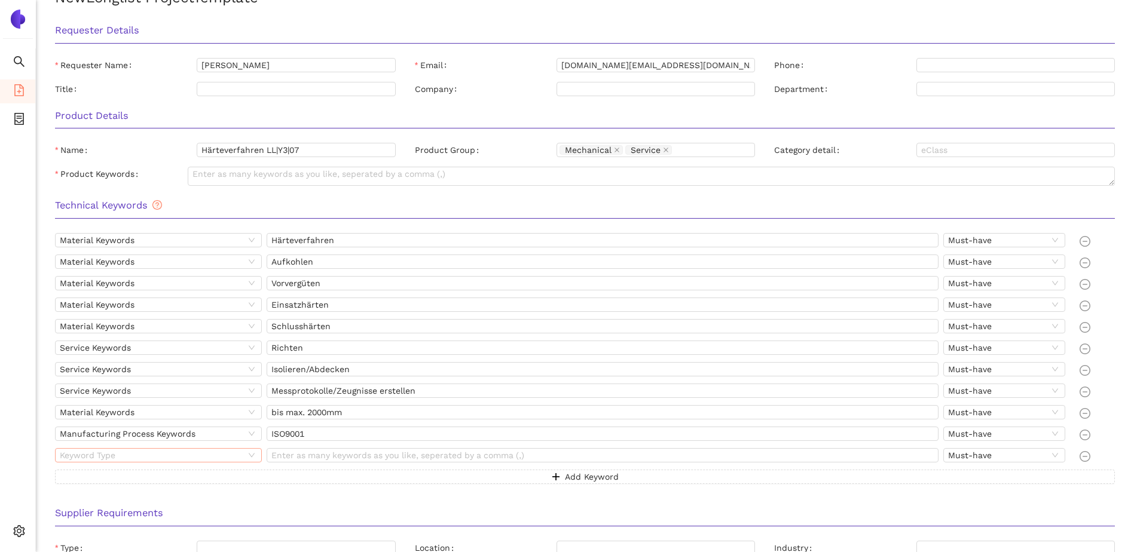
click at [157, 454] on input "search" at bounding box center [152, 455] width 185 height 13
click at [105, 512] on div "Service Keywords" at bounding box center [158, 515] width 192 height 13
click at [323, 454] on input "text" at bounding box center [603, 455] width 672 height 14
paste input "Schnelle DLZ"
type input "Schnelle DLZ"
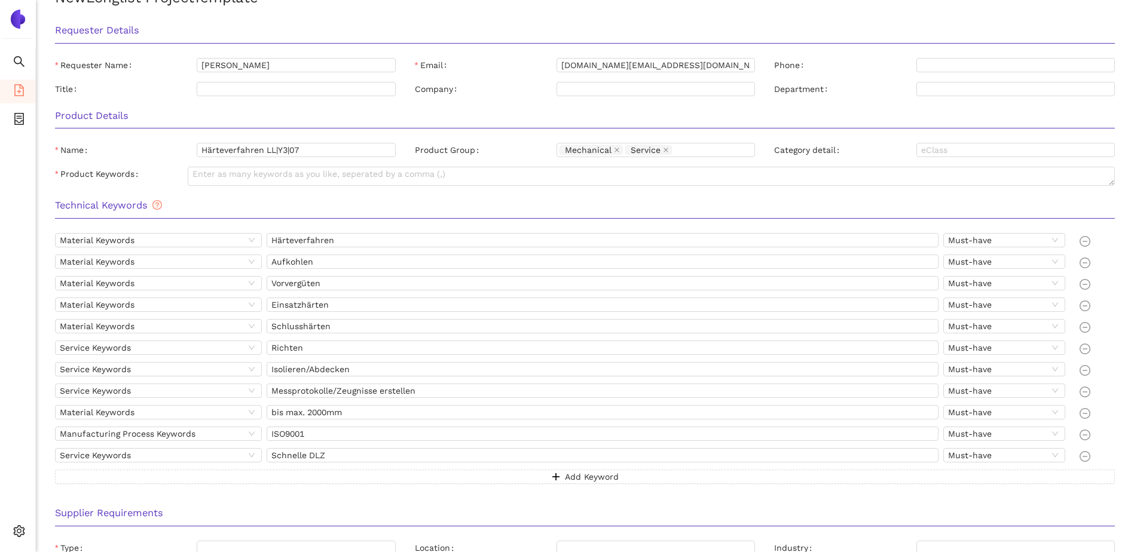
click at [298, 499] on div "Supplier Requirements" at bounding box center [584, 518] width 1079 height 38
click at [985, 234] on span "Must-have" at bounding box center [1004, 240] width 112 height 13
click at [987, 240] on span "Must-have" at bounding box center [1004, 240] width 112 height 13
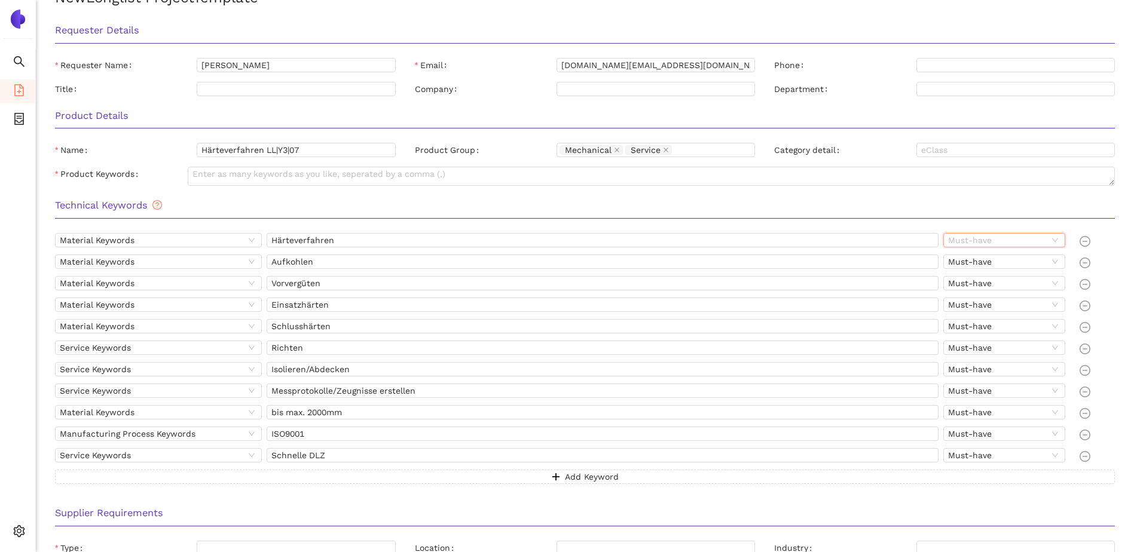
click at [995, 244] on span "Must-have" at bounding box center [1004, 240] width 112 height 13
click at [967, 280] on div "Nice-to-have" at bounding box center [1004, 280] width 108 height 13
click at [972, 262] on span "Must-have" at bounding box center [1004, 261] width 112 height 13
click at [974, 304] on div "Nice-to-have" at bounding box center [1004, 302] width 108 height 13
click at [973, 277] on span "Must-have" at bounding box center [1004, 283] width 112 height 13
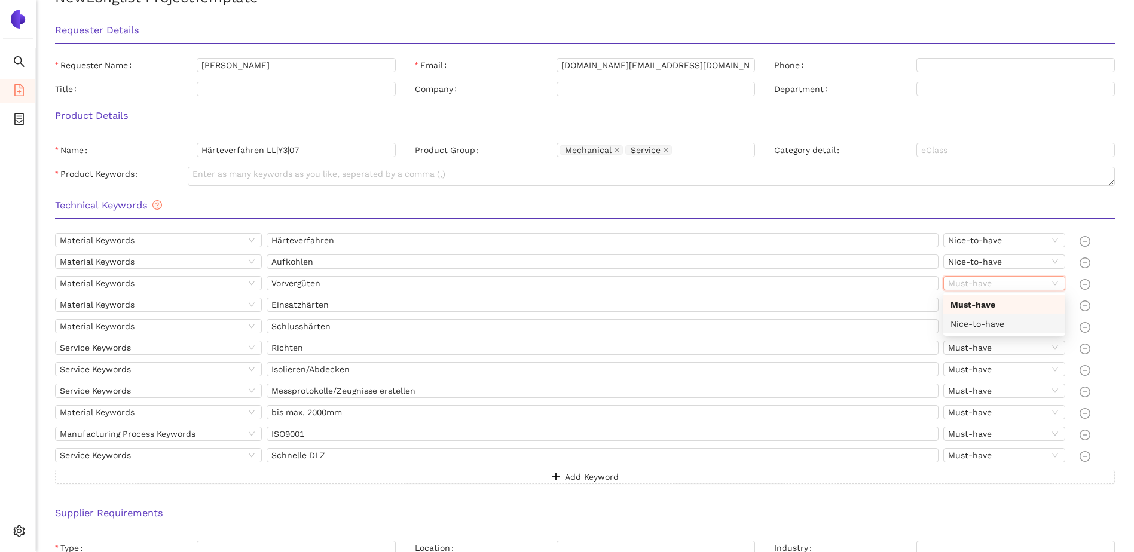
click at [974, 325] on div "Nice-to-have" at bounding box center [1004, 323] width 108 height 13
click at [974, 301] on span "Must-have" at bounding box center [1004, 304] width 112 height 13
click at [968, 343] on div "Nice-to-have" at bounding box center [1004, 345] width 108 height 13
click at [970, 324] on span "Must-have" at bounding box center [1004, 326] width 112 height 13
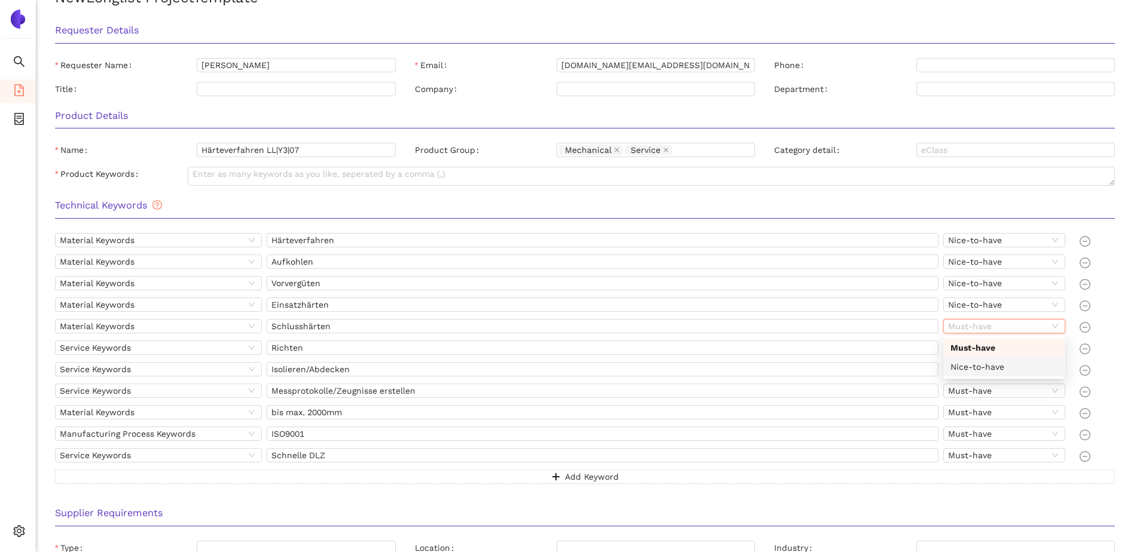
click at [974, 367] on div "Nice-to-have" at bounding box center [1004, 366] width 108 height 13
click at [973, 352] on span "Must-have" at bounding box center [1004, 347] width 112 height 13
click at [972, 382] on div "Nice-to-have" at bounding box center [1004, 388] width 108 height 13
click at [977, 365] on span "Must-have" at bounding box center [1004, 369] width 112 height 13
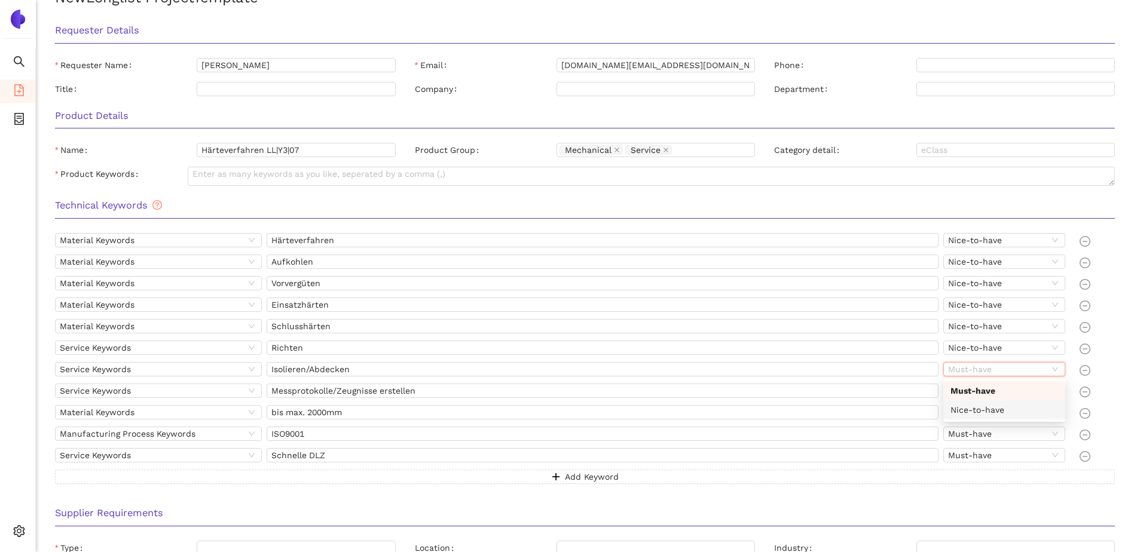
click at [974, 406] on div "Nice-to-have" at bounding box center [1004, 410] width 108 height 13
drag, startPoint x: 977, startPoint y: 387, endPoint x: 980, endPoint y: 395, distance: 7.8
click at [977, 387] on span "Must-have" at bounding box center [1004, 390] width 112 height 13
click at [985, 430] on div "Nice-to-have" at bounding box center [1004, 431] width 108 height 13
click at [977, 437] on span "Must-have" at bounding box center [1004, 433] width 112 height 13
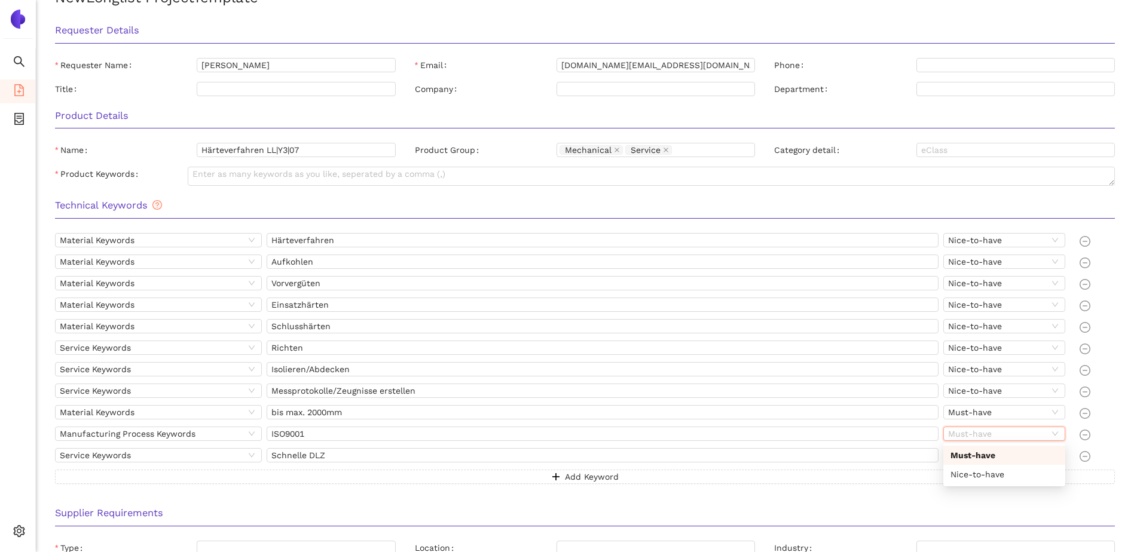
click at [976, 435] on span "Must-have" at bounding box center [1004, 433] width 112 height 13
click at [968, 457] on span "Must-have" at bounding box center [1004, 455] width 112 height 13
click at [978, 497] on div "Nice-to-have" at bounding box center [1004, 496] width 108 height 13
click at [978, 497] on div "Material Keywords Härteverfahren Nice-to-have Material Keywords Aufkohlen Nice-…" at bounding box center [584, 365] width 1079 height 265
drag, startPoint x: 978, startPoint y: 497, endPoint x: 940, endPoint y: 502, distance: 37.9
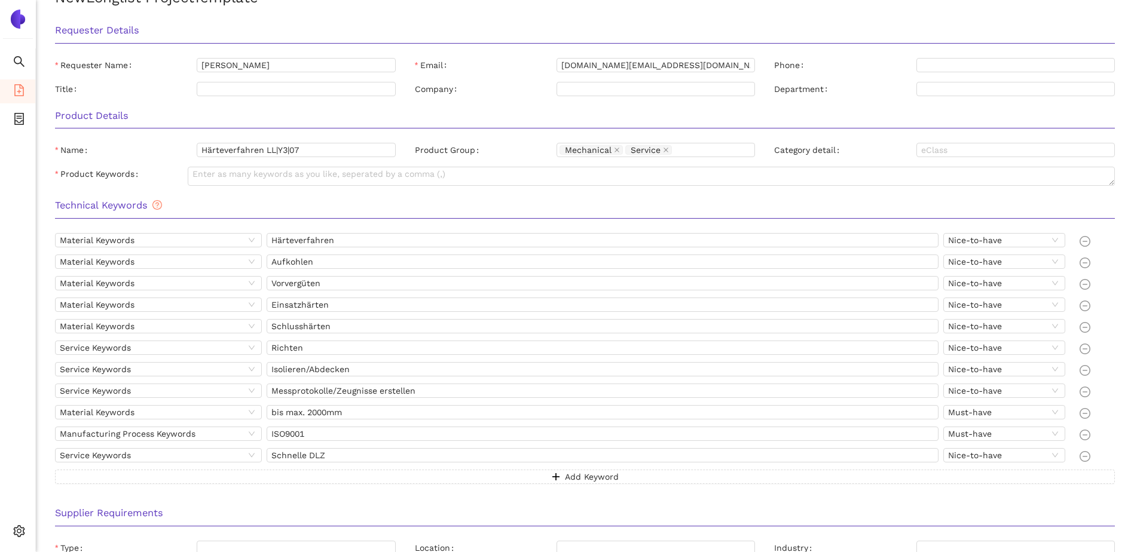
click at [946, 501] on div "Supplier Requirements" at bounding box center [584, 518] width 1079 height 38
click at [410, 175] on textarea "Product Keywords" at bounding box center [651, 176] width 927 height 19
click at [198, 176] on textarea "Product Keywords" at bounding box center [651, 176] width 927 height 19
click at [234, 173] on textarea "Product Keywords" at bounding box center [651, 176] width 927 height 19
click at [210, 238] on span "Material Keywords" at bounding box center [158, 240] width 197 height 13
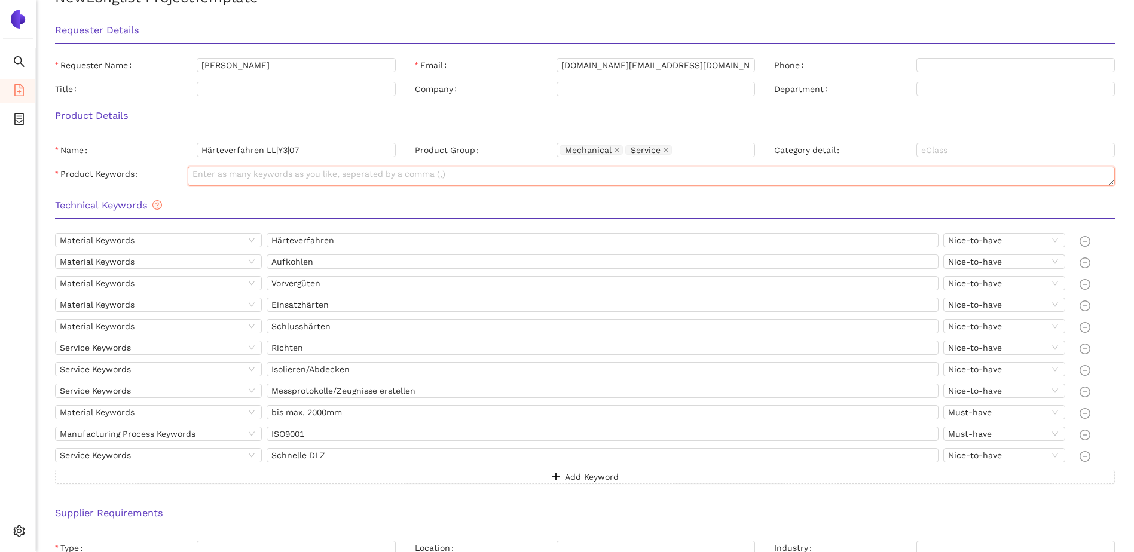
click at [214, 185] on textarea "Product Keywords" at bounding box center [651, 176] width 927 height 19
type textarea "AVL stellt Teile her und wir suchen ein Dienstleister der diese Bauteile vergüt…"
click at [211, 233] on div "Technical Keywords Material Keywords Härteverfahren Nice-to-have Material Keywo…" at bounding box center [584, 345] width 1079 height 308
click at [213, 234] on span "Material Keywords" at bounding box center [158, 240] width 197 height 13
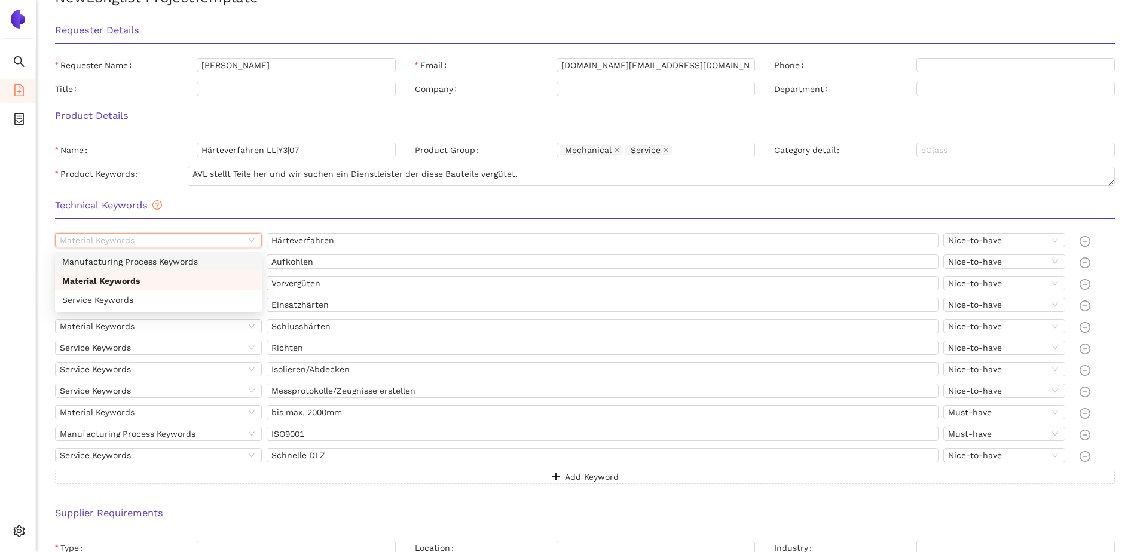
click at [138, 261] on div "Manufacturing Process Keywords" at bounding box center [158, 261] width 192 height 13
click at [152, 259] on span "Material Keywords" at bounding box center [158, 261] width 197 height 13
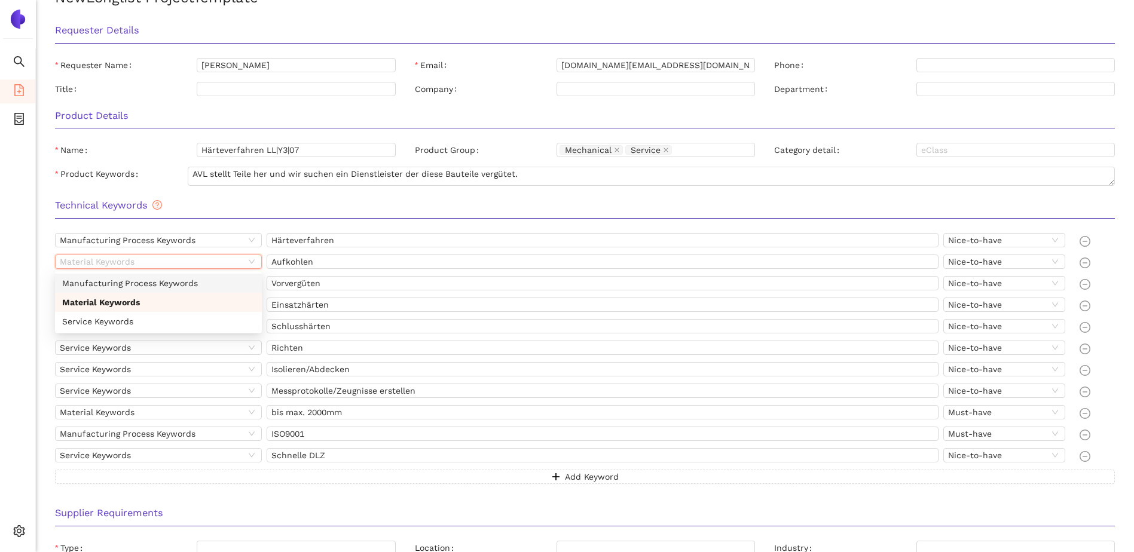
click at [129, 282] on div "Manufacturing Process Keywords" at bounding box center [158, 283] width 192 height 13
click at [132, 285] on span "Material Keywords" at bounding box center [158, 283] width 197 height 13
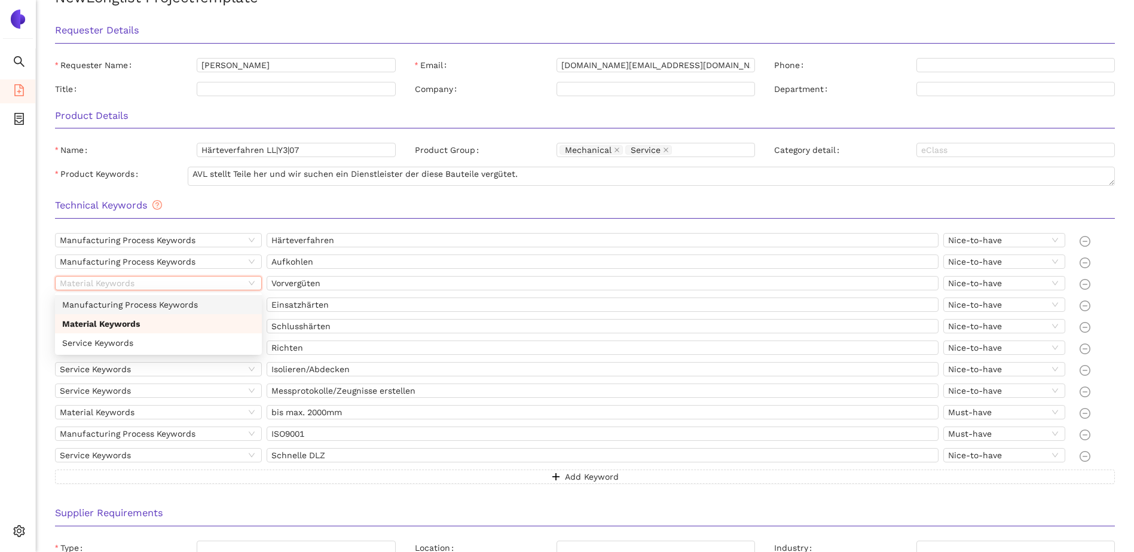
click at [135, 307] on div "Manufacturing Process Keywords" at bounding box center [158, 304] width 192 height 13
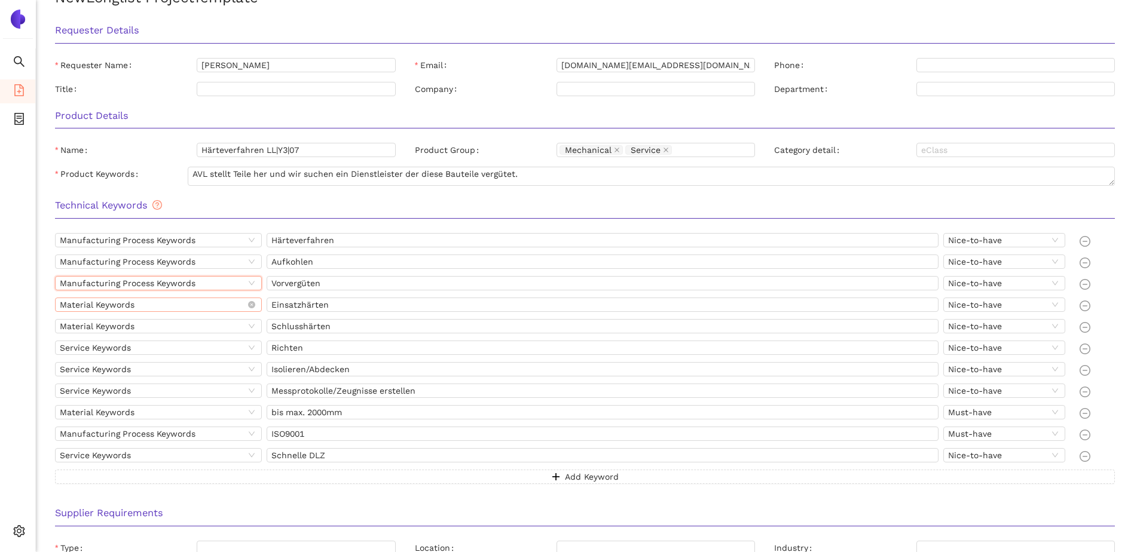
click at [133, 308] on span "Material Keywords" at bounding box center [158, 304] width 197 height 13
click at [120, 325] on div "Manufacturing Process Keywords" at bounding box center [158, 326] width 192 height 13
click at [136, 327] on span "Material Keywords" at bounding box center [158, 326] width 197 height 13
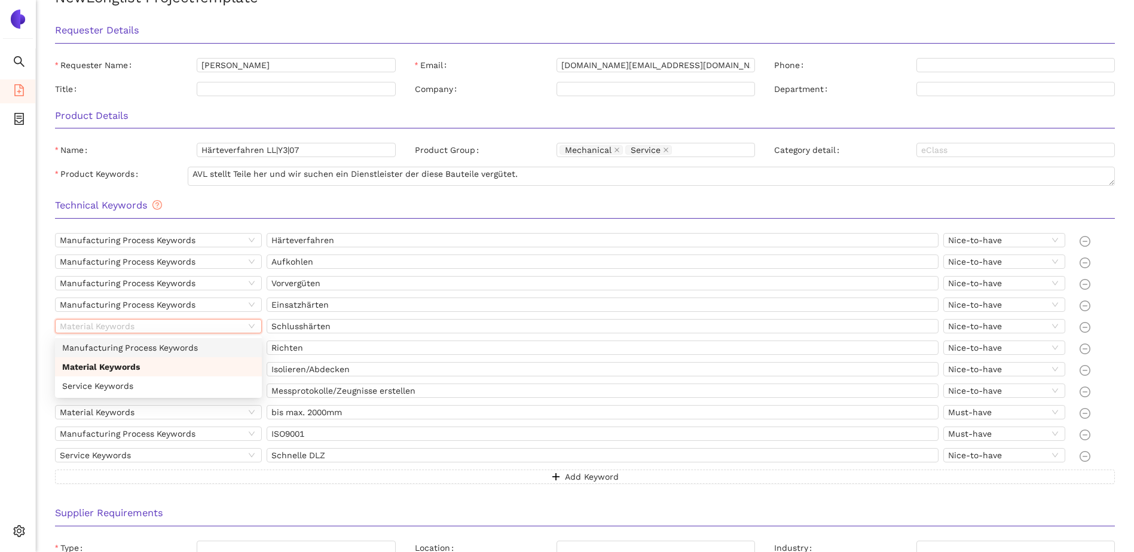
click at [124, 346] on div "Manufacturing Process Keywords" at bounding box center [158, 347] width 192 height 13
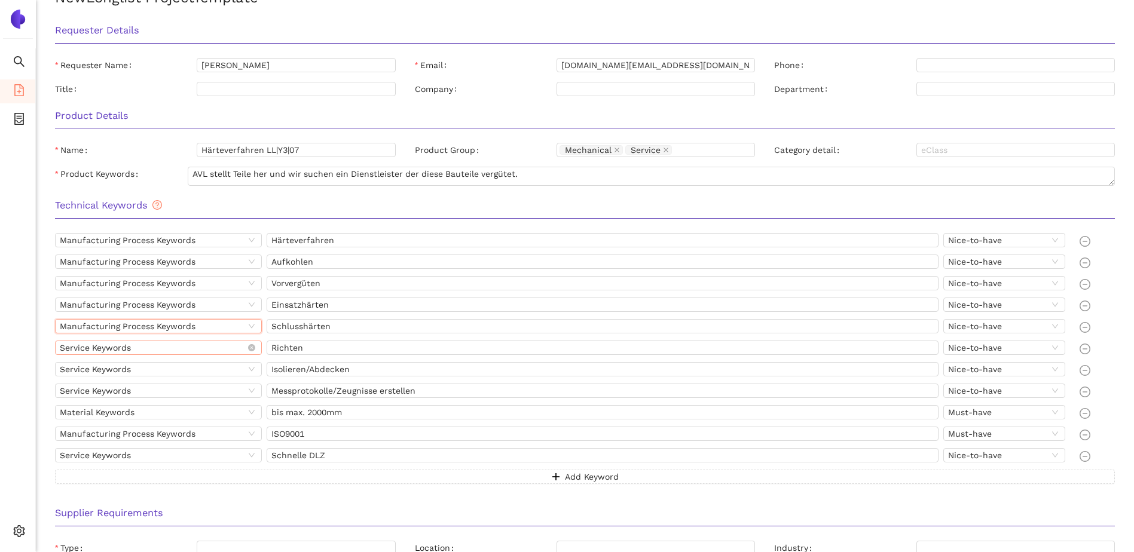
click at [130, 348] on span "Service Keywords" at bounding box center [158, 347] width 197 height 13
click at [124, 367] on div "Manufacturing Process Keywords" at bounding box center [158, 369] width 192 height 13
click at [132, 366] on span "Service Keywords" at bounding box center [158, 369] width 197 height 13
click at [120, 389] on div "Manufacturing Process Keywords" at bounding box center [158, 390] width 192 height 13
click at [174, 391] on span "Service Keywords" at bounding box center [158, 390] width 197 height 13
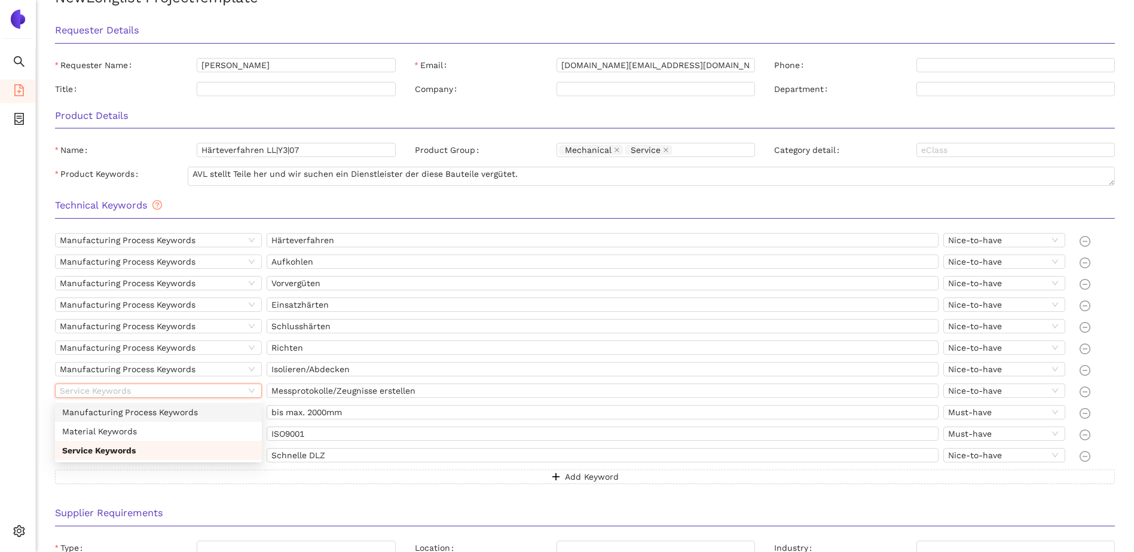
click at [133, 411] on div "Manufacturing Process Keywords" at bounding box center [158, 412] width 192 height 13
click at [173, 433] on span "Manufacturing Process Keywords" at bounding box center [158, 433] width 197 height 13
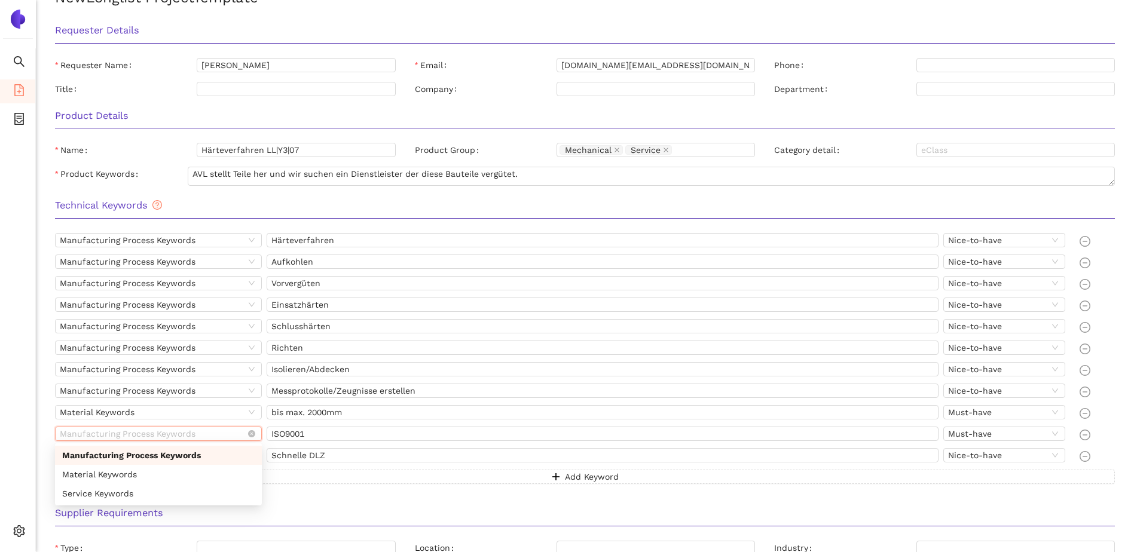
click at [145, 434] on span "Manufacturing Process Keywords" at bounding box center [158, 433] width 197 height 13
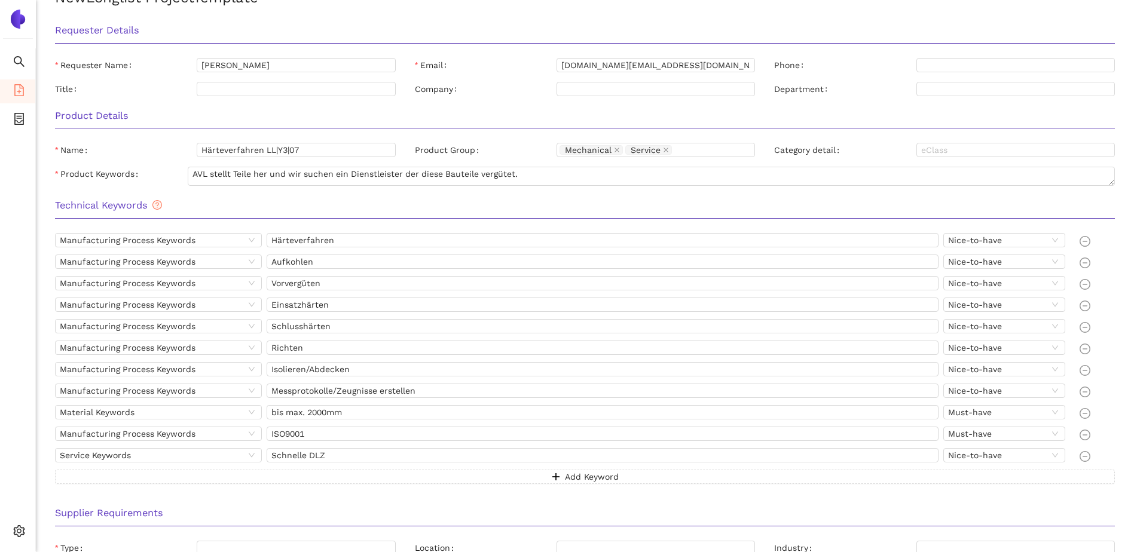
click at [528, 194] on div "Technical Keywords" at bounding box center [584, 210] width 1079 height 38
click at [927, 151] on input "Category detail" at bounding box center [1015, 150] width 198 height 14
click at [895, 152] on div "Category detail" at bounding box center [845, 150] width 142 height 14
click at [982, 150] on input "Category detail" at bounding box center [1015, 150] width 198 height 14
click at [886, 139] on div "Product Details Name Härteverfahren LL|Y3|07 Product Group Mechanical Service C…" at bounding box center [584, 146] width 1079 height 90
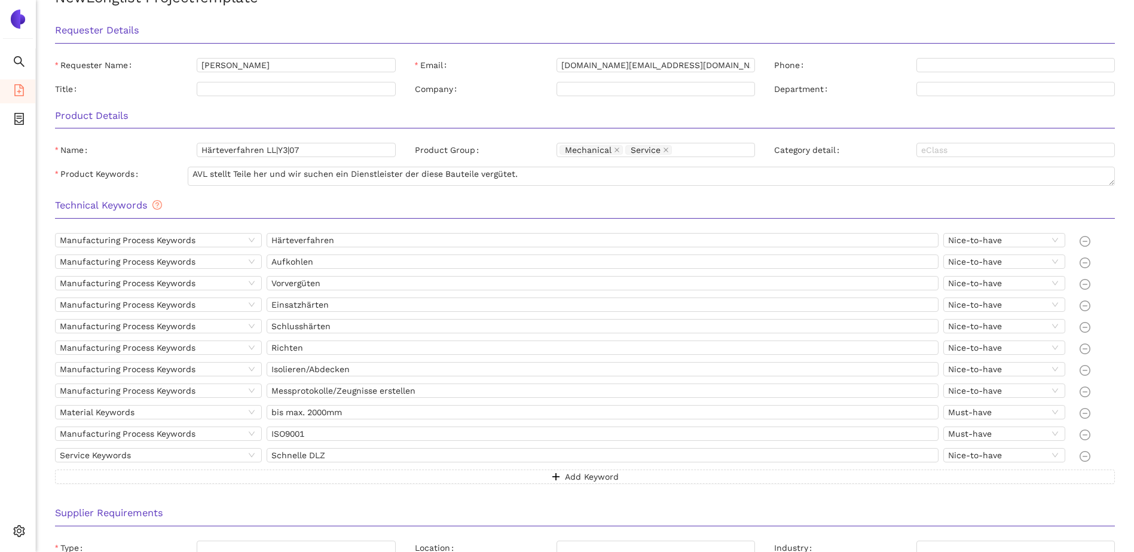
click at [745, 195] on div "Technical Keywords" at bounding box center [584, 210] width 1079 height 38
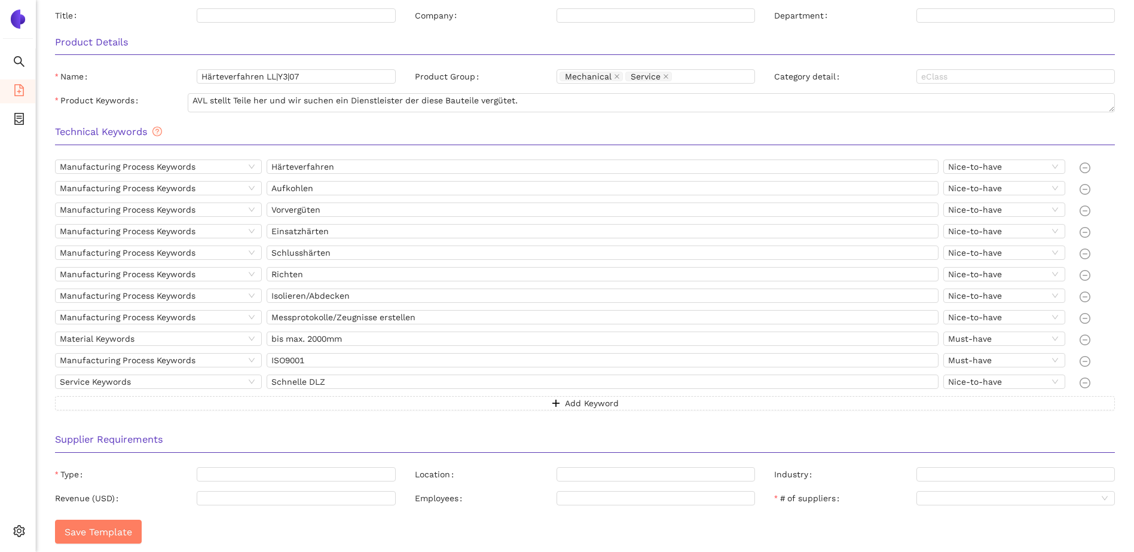
scroll to position [135, 0]
click at [274, 471] on div at bounding box center [290, 474] width 181 height 10
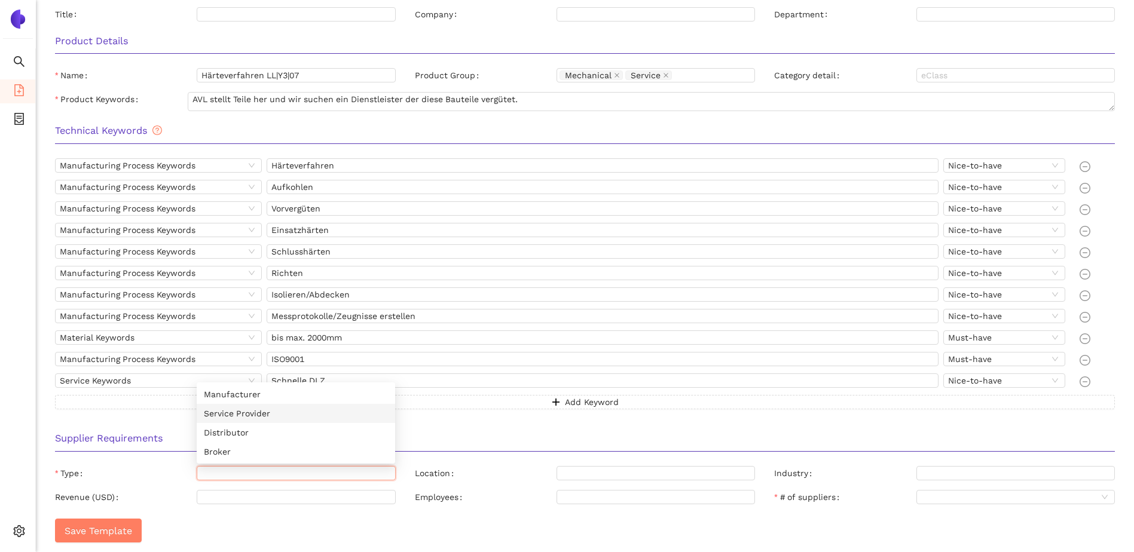
click at [244, 415] on div "Service Provider" at bounding box center [296, 413] width 184 height 13
click at [472, 463] on div "Supplier Requirements Type Service Provider Location Industry Revenue (USD) Emp…" at bounding box center [584, 466] width 1079 height 85
click at [580, 471] on div at bounding box center [650, 474] width 181 height 10
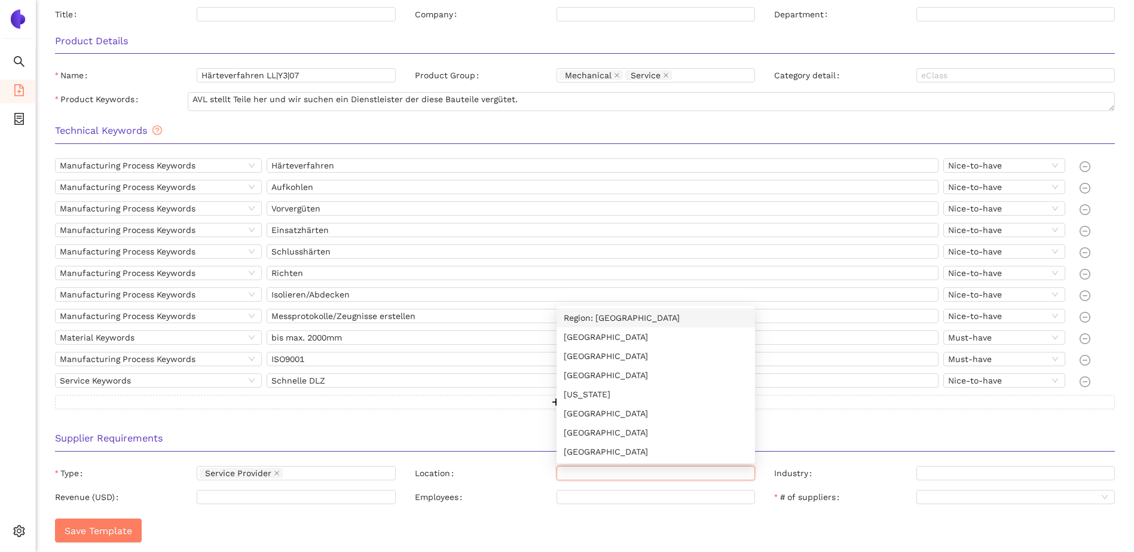
type input "d"
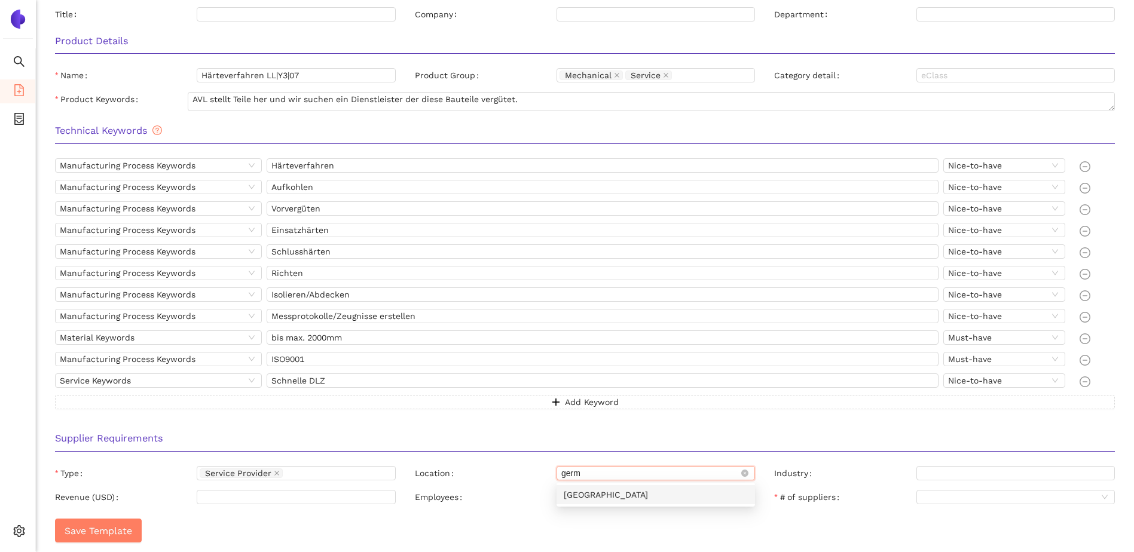
type input "germ"
click at [582, 471] on div at bounding box center [650, 474] width 181 height 10
type input "[GEOGRAPHIC_DATA]"
click at [588, 488] on div "[GEOGRAPHIC_DATA]" at bounding box center [656, 494] width 184 height 13
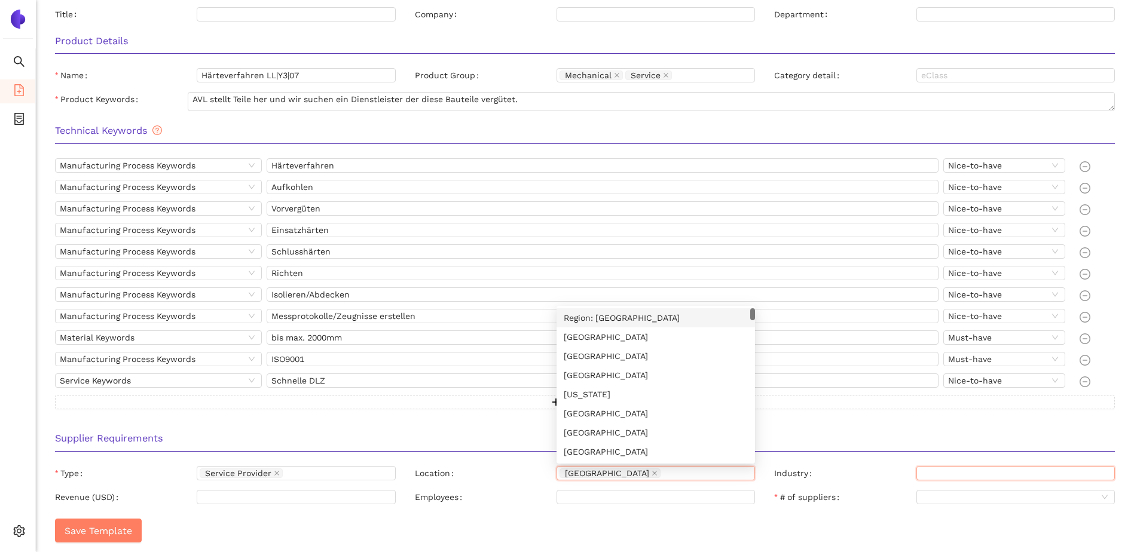
click at [942, 472] on input "Industry" at bounding box center [1015, 473] width 198 height 14
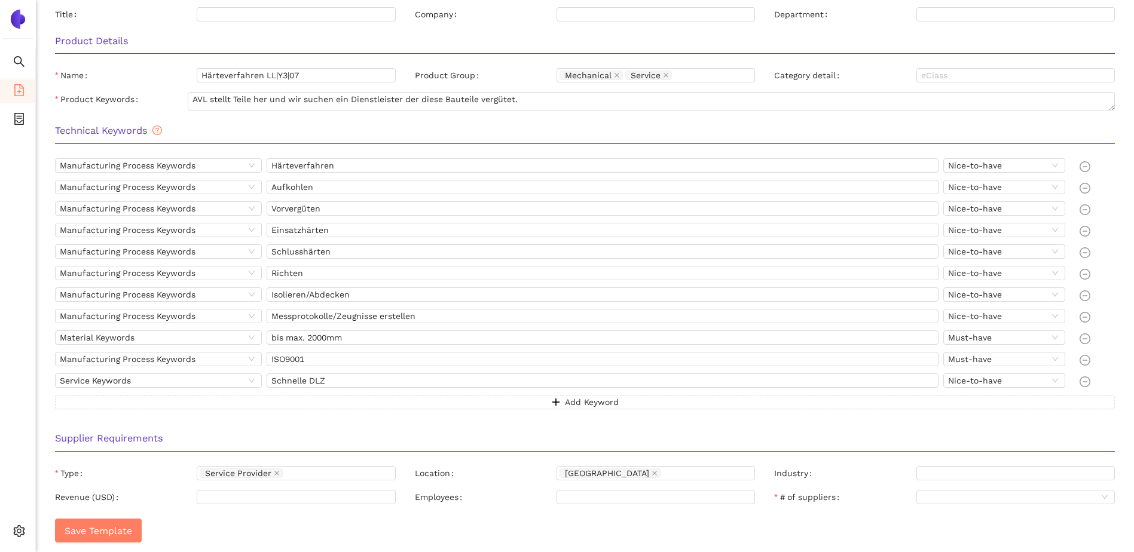
click at [835, 467] on div "Industry" at bounding box center [845, 473] width 142 height 14
click at [234, 496] on div at bounding box center [290, 498] width 181 height 10
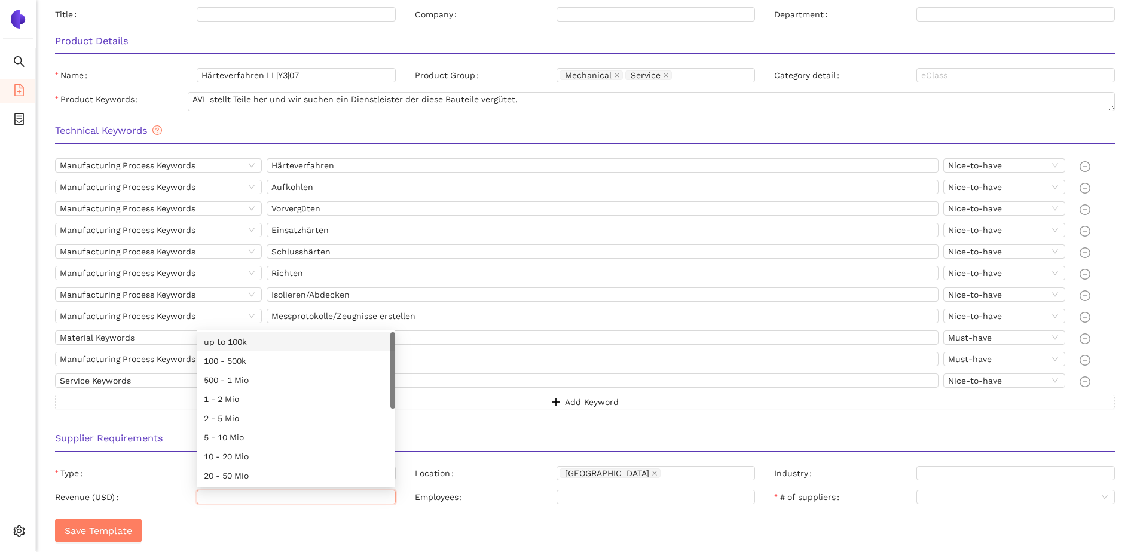
click at [165, 481] on div "Type Service Provider" at bounding box center [225, 475] width 360 height 19
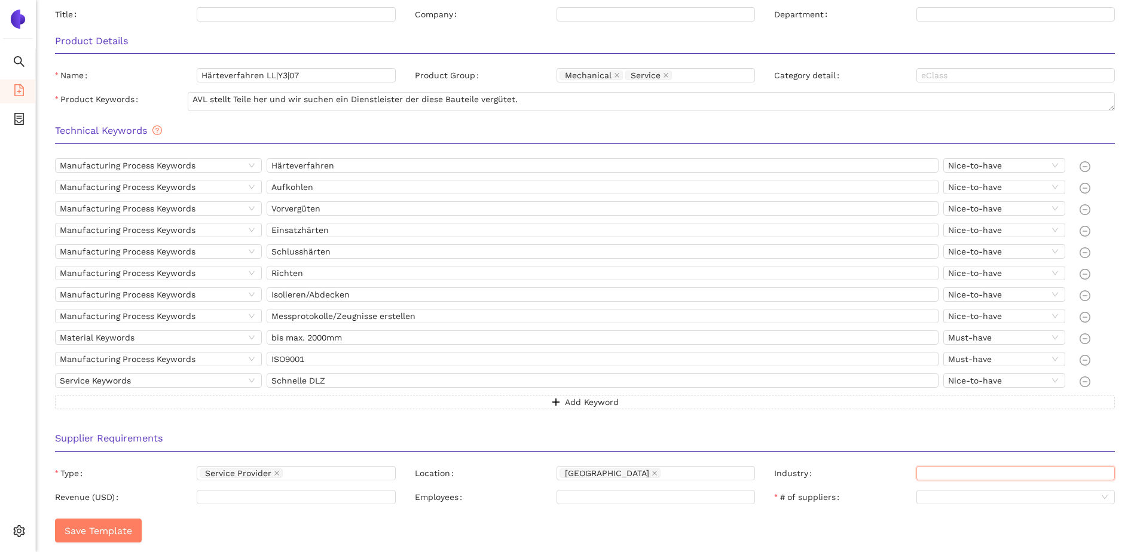
click at [983, 472] on input "Industry" at bounding box center [1015, 473] width 198 height 14
click at [903, 467] on div "Industry" at bounding box center [845, 473] width 142 height 14
click at [356, 496] on div at bounding box center [290, 498] width 181 height 10
click at [354, 512] on div "Save Template" at bounding box center [585, 530] width 1060 height 43
click at [355, 499] on div at bounding box center [290, 498] width 181 height 10
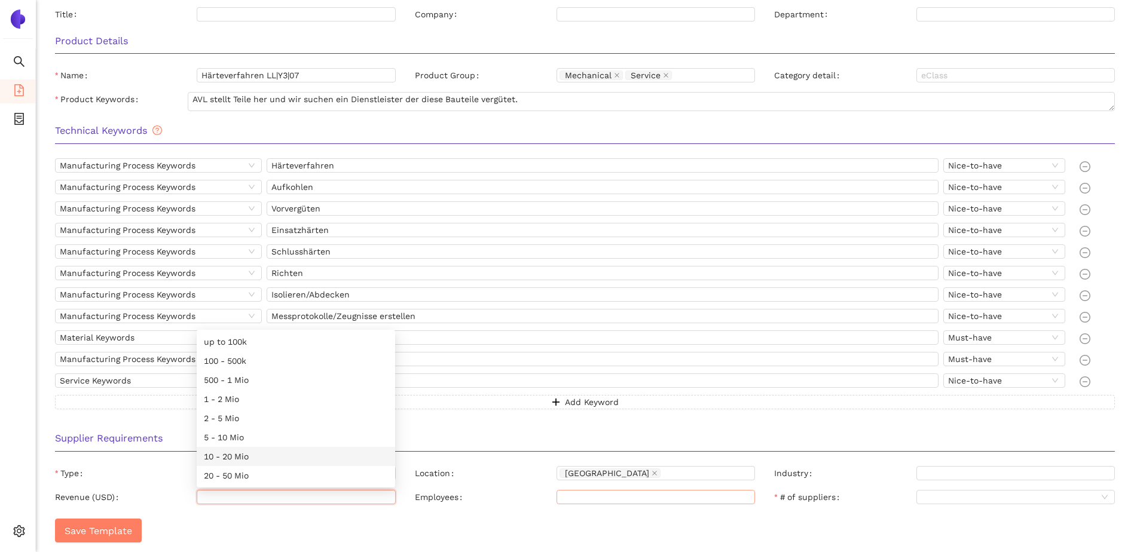
click at [652, 503] on div at bounding box center [656, 497] width 198 height 14
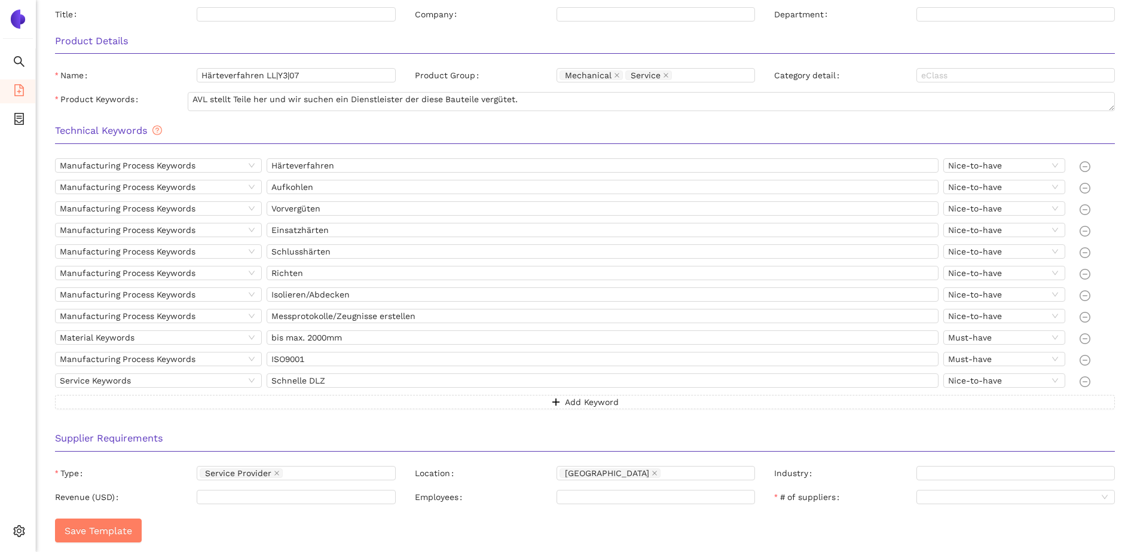
drag, startPoint x: 644, startPoint y: 515, endPoint x: 555, endPoint y: 518, distance: 89.1
click at [644, 515] on div "Save Template" at bounding box center [585, 530] width 1060 height 43
click at [919, 496] on div at bounding box center [1015, 497] width 198 height 14
click at [949, 479] on div "101-150" at bounding box center [1015, 475] width 184 height 13
click at [930, 502] on span "101-150" at bounding box center [1015, 497] width 189 height 13
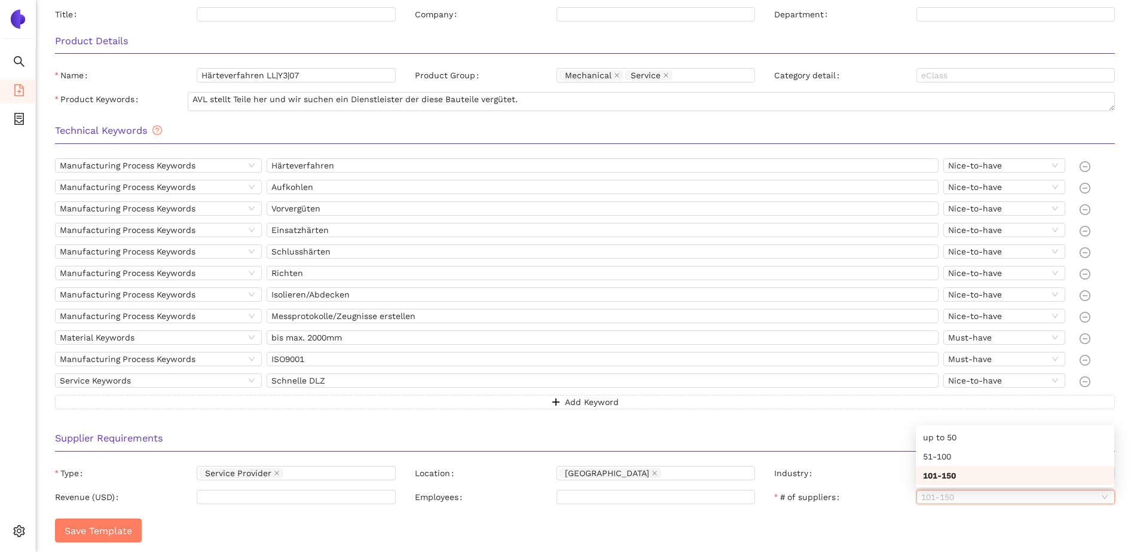
click at [881, 508] on div "# of suppliers 101-150" at bounding box center [945, 499] width 360 height 19
click at [499, 430] on div "Supplier Requirements" at bounding box center [584, 443] width 1079 height 38
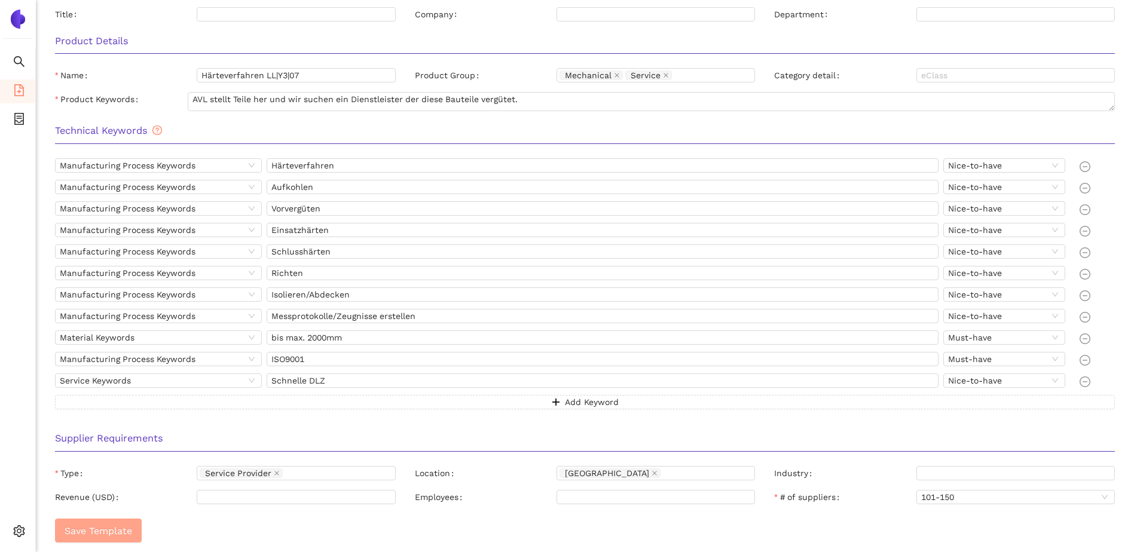
click at [99, 534] on span "Save Template" at bounding box center [99, 531] width 68 height 15
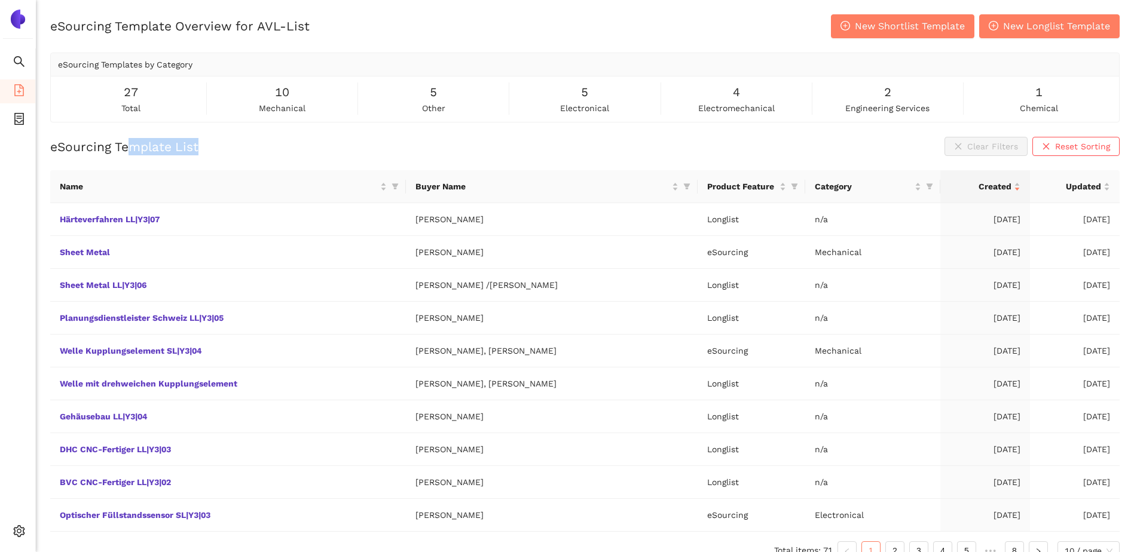
drag, startPoint x: 203, startPoint y: 145, endPoint x: 126, endPoint y: 149, distance: 77.2
click at [126, 149] on div "eSourcing Template List Clear Filters Reset Sorting" at bounding box center [584, 146] width 1069 height 19
click at [125, 149] on h2 "eSourcing Template List" at bounding box center [124, 146] width 148 height 17
click at [303, 143] on div "eSourcing Template List Clear Filters Reset Sorting" at bounding box center [584, 146] width 1069 height 19
click at [278, 147] on div "eSourcing Template List Clear Filters Reset Sorting" at bounding box center [584, 146] width 1069 height 19
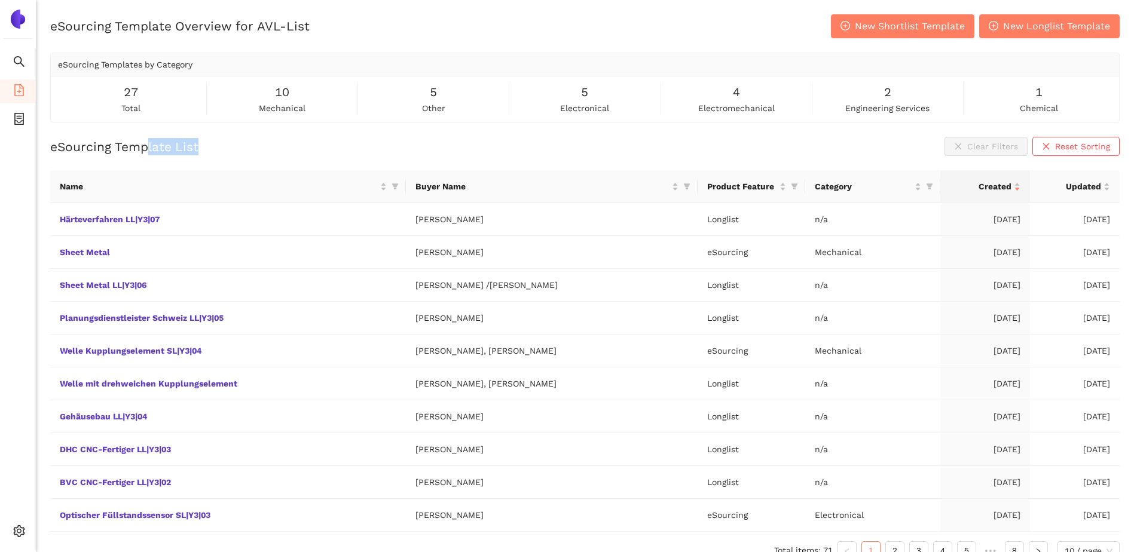
drag, startPoint x: 210, startPoint y: 151, endPoint x: 149, endPoint y: 149, distance: 61.0
click at [149, 149] on div "eSourcing Template List Clear Filters Reset Sorting" at bounding box center [584, 146] width 1069 height 19
click at [149, 149] on h2 "eSourcing Template List" at bounding box center [124, 146] width 148 height 17
click at [23, 121] on icon "container" at bounding box center [19, 119] width 10 height 12
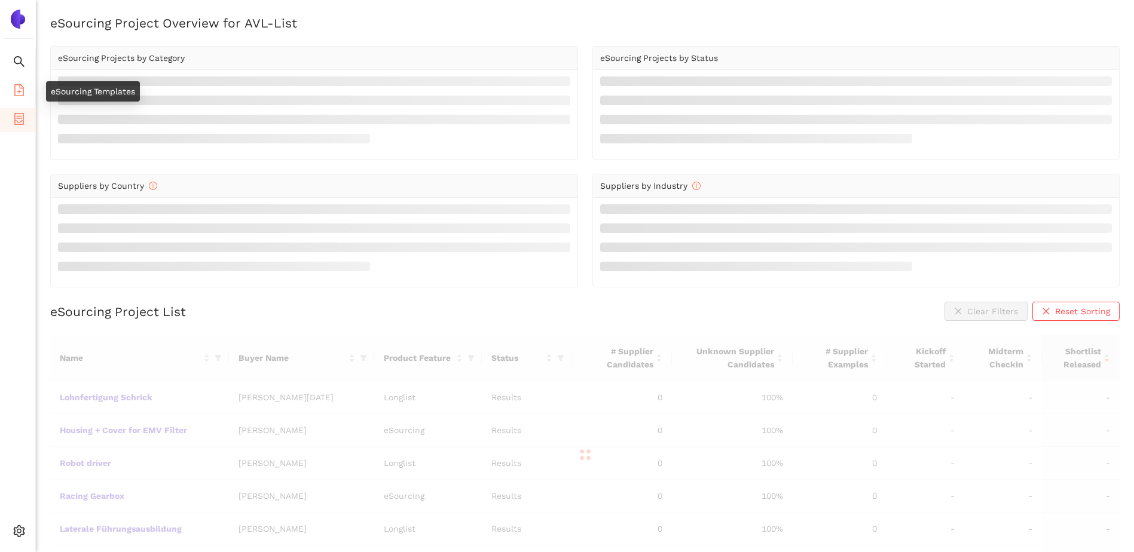
click at [23, 88] on icon "file-add" at bounding box center [19, 90] width 10 height 12
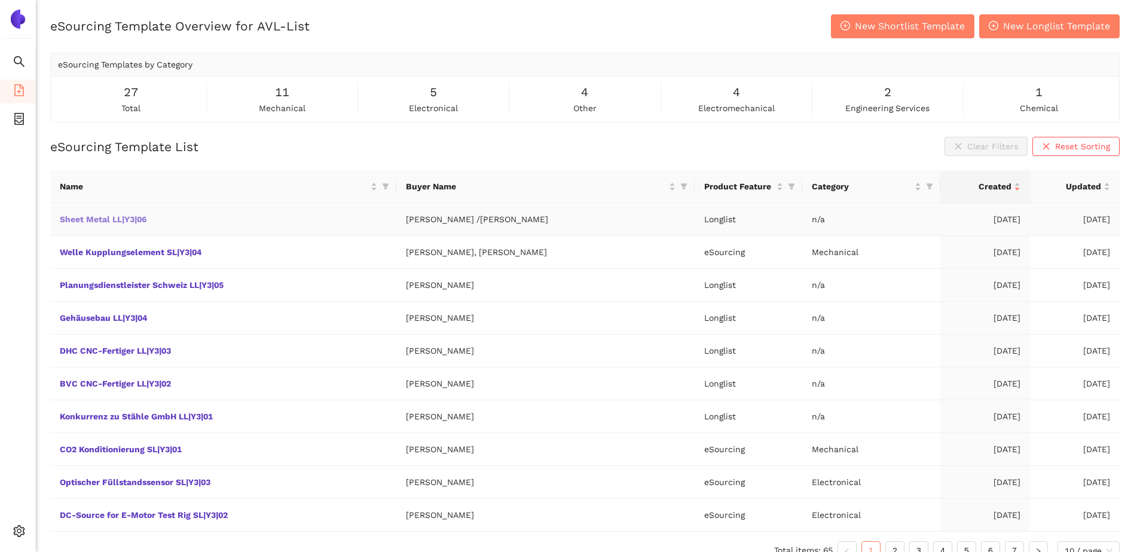
click at [0, 0] on link "Sheet Metal LL|Y3|06" at bounding box center [0, 0] width 0 height 0
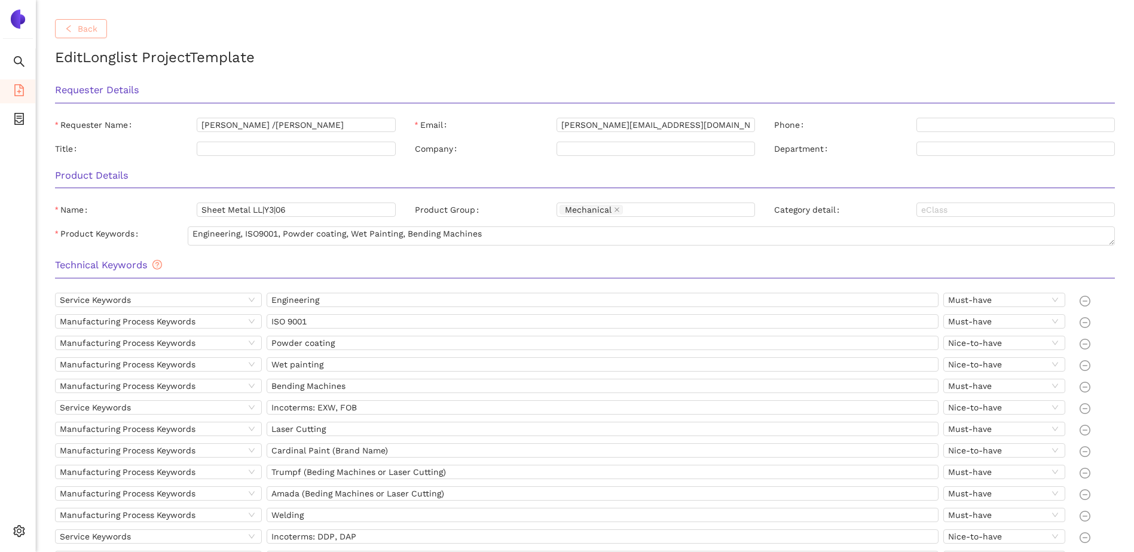
click at [100, 30] on button "Back" at bounding box center [81, 28] width 52 height 19
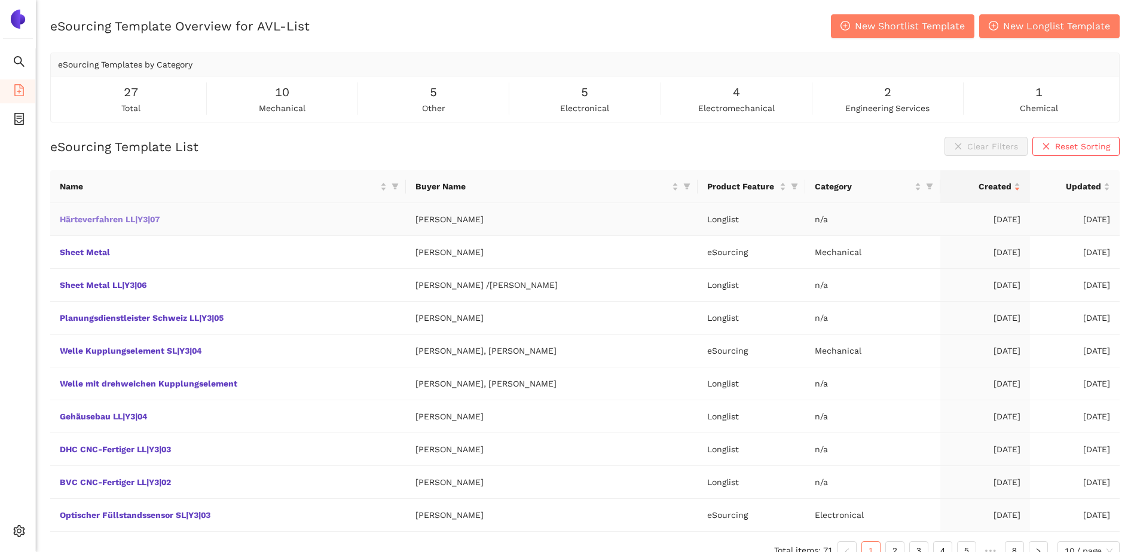
click at [0, 0] on link "Härteverfahren LL|Y3|07" at bounding box center [0, 0] width 0 height 0
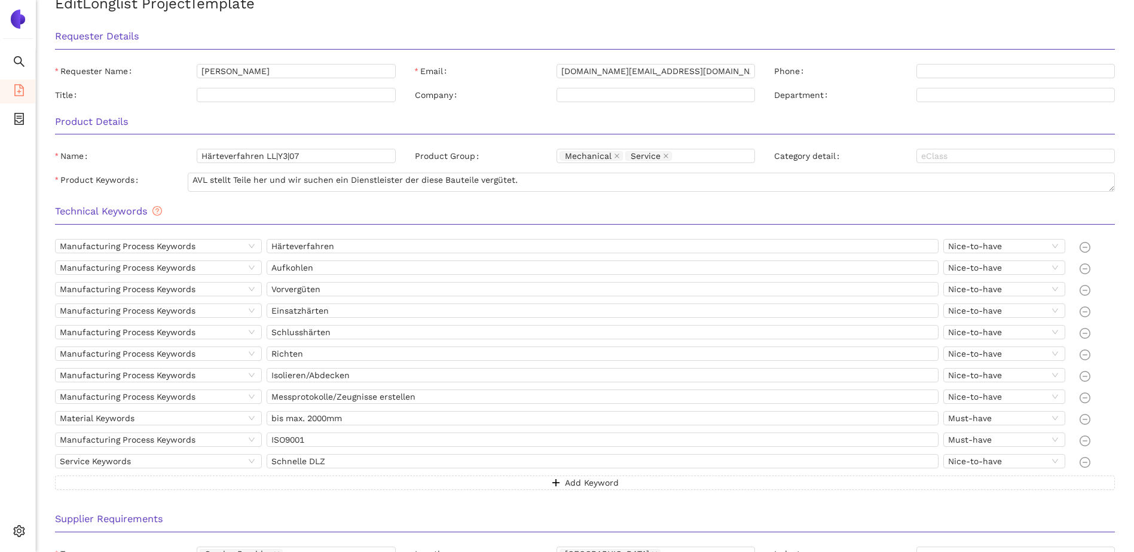
scroll to position [135, 0]
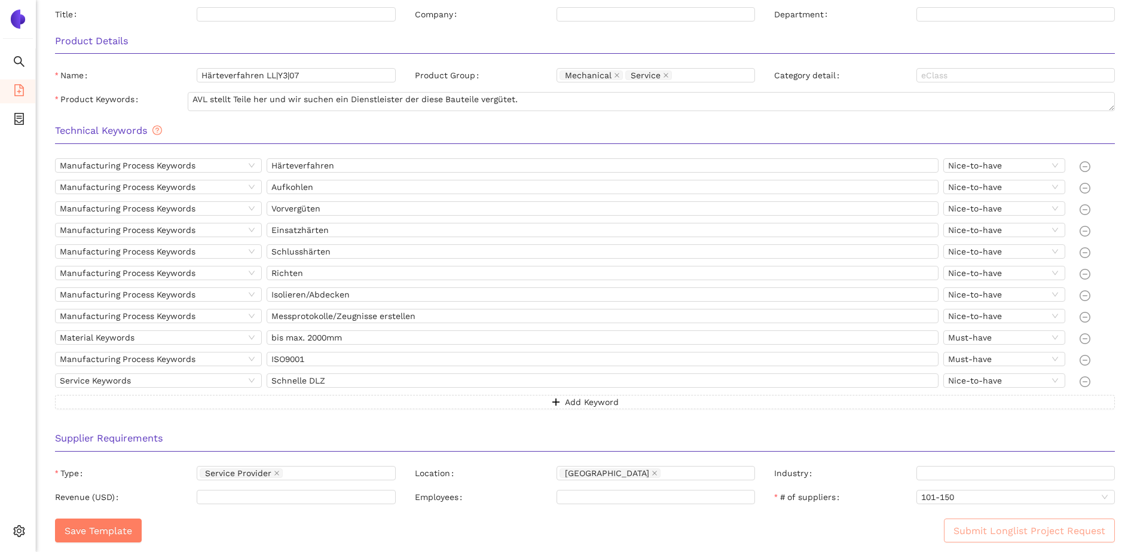
click at [991, 534] on span "Submit Longlist Project Request" at bounding box center [1029, 531] width 152 height 15
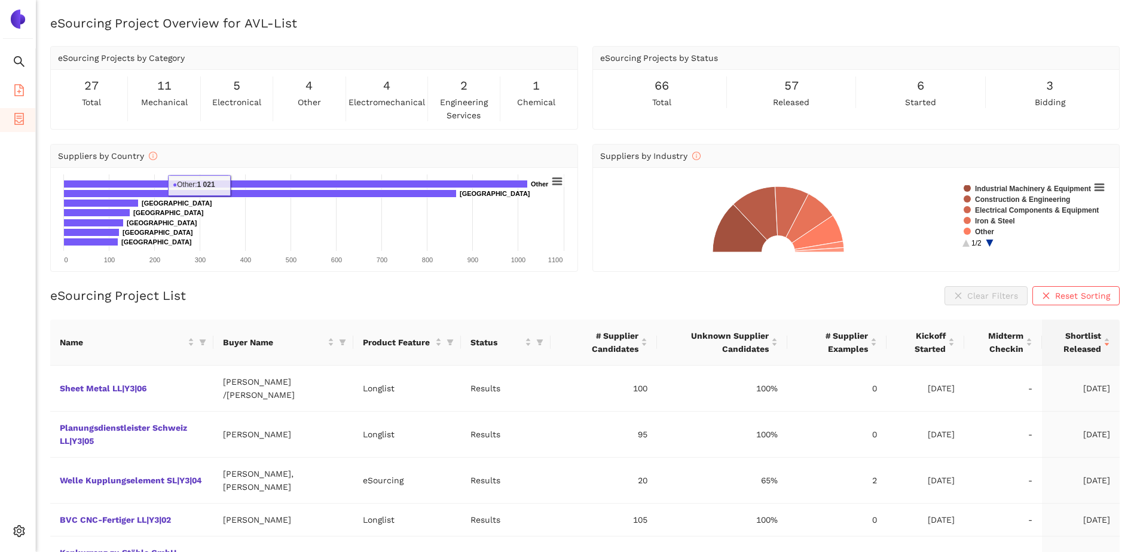
click at [22, 83] on span "file-add" at bounding box center [19, 92] width 12 height 24
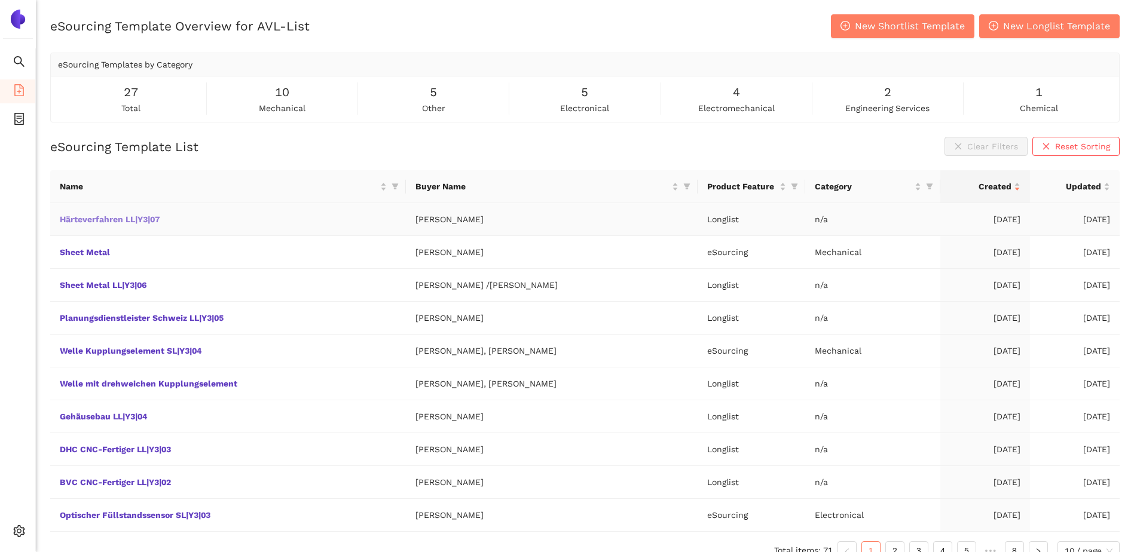
click at [0, 0] on link "Härteverfahren LL|Y3|07" at bounding box center [0, 0] width 0 height 0
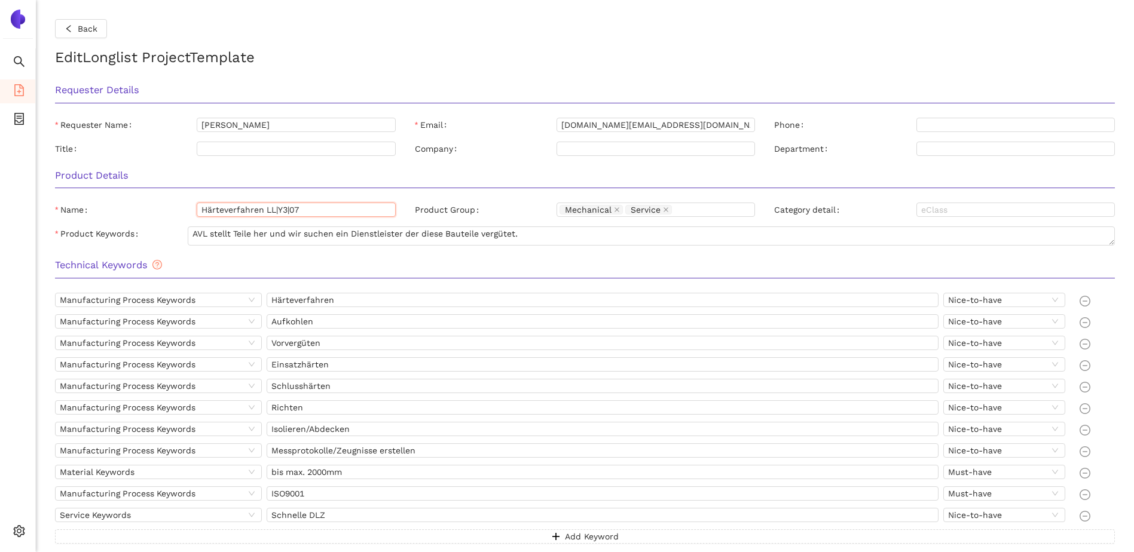
drag, startPoint x: 316, startPoint y: 211, endPoint x: 170, endPoint y: 211, distance: 145.3
click at [171, 211] on div "Name Härteverfahren LL|Y3|07" at bounding box center [225, 210] width 341 height 14
click at [148, 207] on div "Name" at bounding box center [126, 210] width 142 height 14
drag, startPoint x: 285, startPoint y: 126, endPoint x: 170, endPoint y: 121, distance: 115.5
click at [170, 121] on div "Requester Name [PERSON_NAME]" at bounding box center [225, 125] width 341 height 14
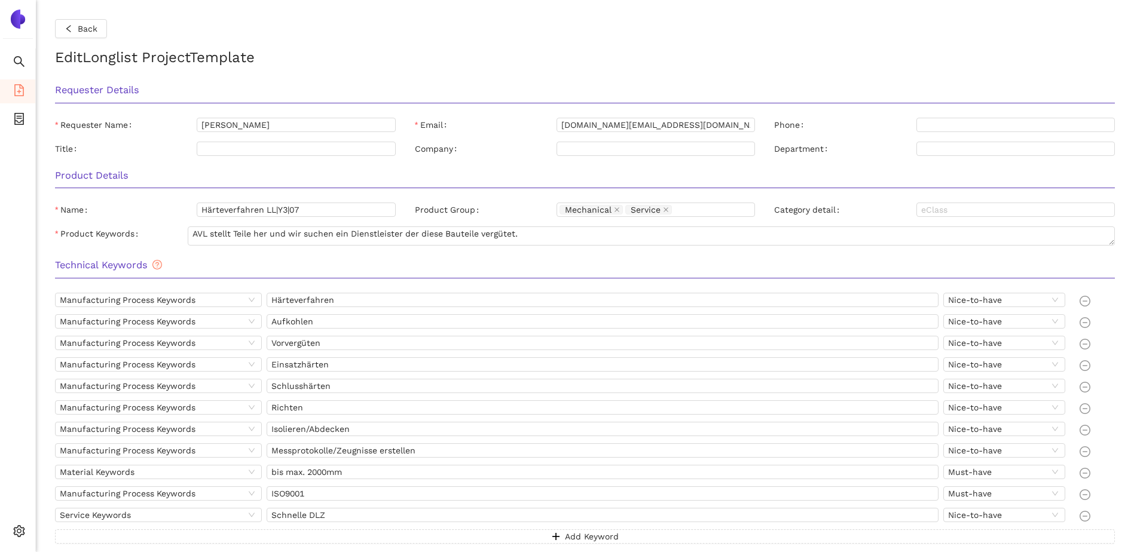
click at [288, 259] on h3 "Technical Keywords" at bounding box center [585, 266] width 1060 height 16
drag, startPoint x: 483, startPoint y: 48, endPoint x: 497, endPoint y: 43, distance: 14.8
click at [483, 48] on h2 "Edit Longlist Project Template" at bounding box center [585, 58] width 1060 height 20
click at [99, 42] on div "Back Edit Longlist Project Template Requester Details Requester Name [PERSON_NA…" at bounding box center [585, 276] width 1098 height 552
drag, startPoint x: 99, startPoint y: 42, endPoint x: 95, endPoint y: 34, distance: 9.4
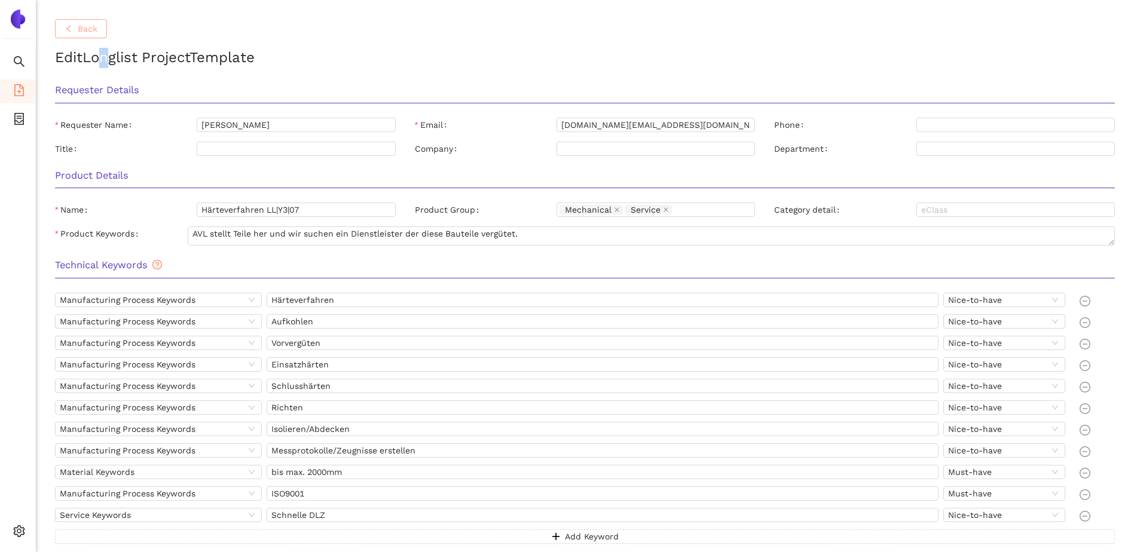
click at [95, 34] on span "Back" at bounding box center [88, 28] width 20 height 13
